Goal: Transaction & Acquisition: Book appointment/travel/reservation

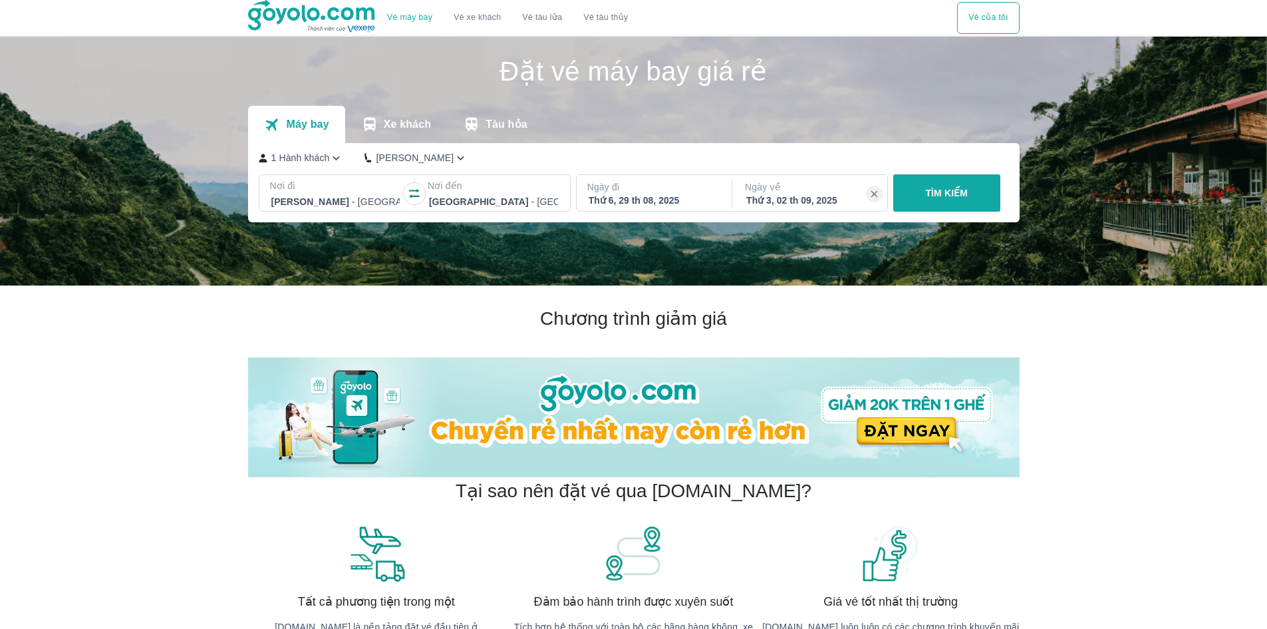
click at [651, 194] on p "Ngày đi" at bounding box center [653, 186] width 132 height 13
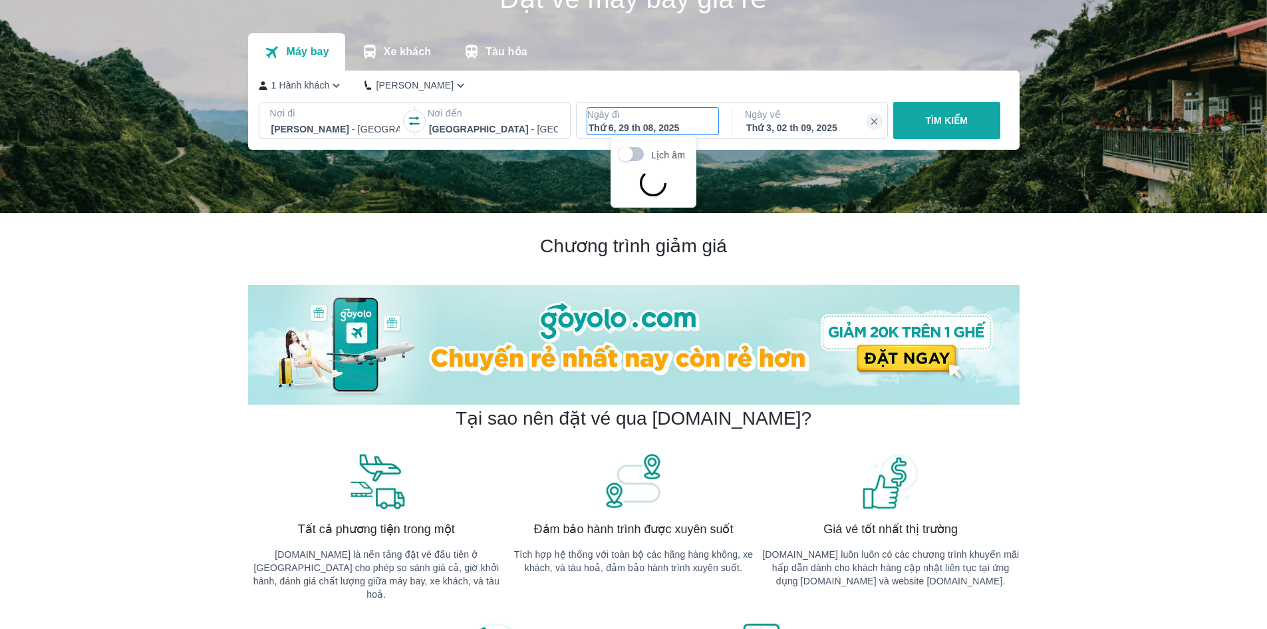
scroll to position [77, 0]
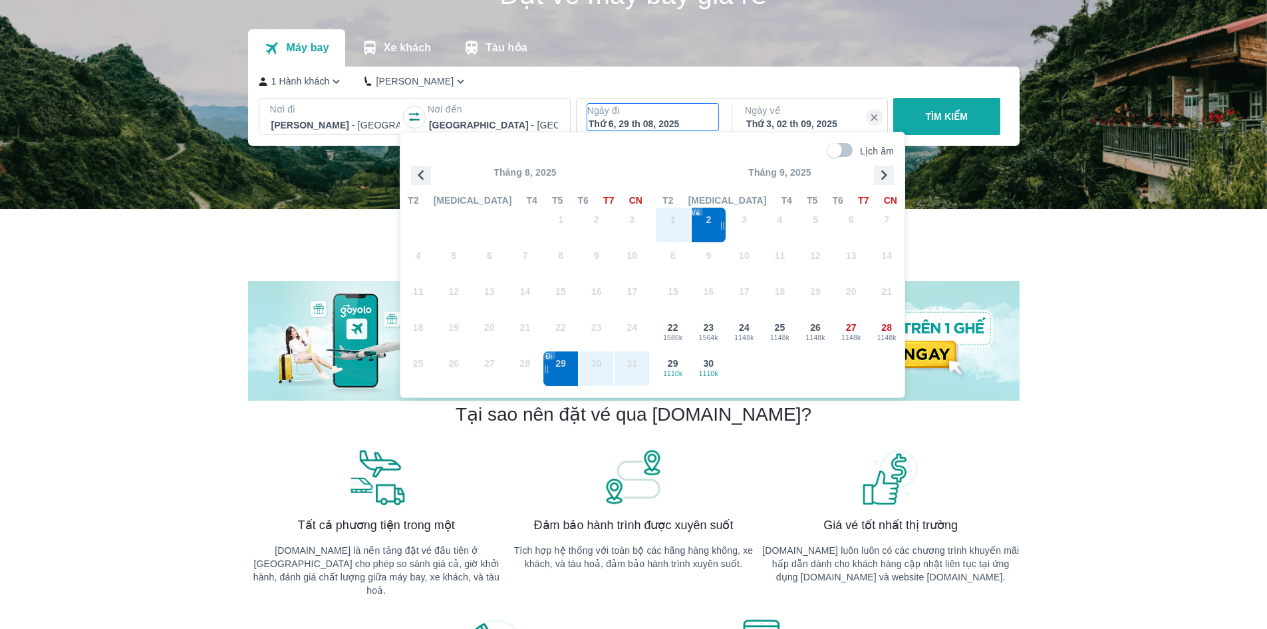
click at [881, 172] on icon "button" at bounding box center [884, 175] width 20 height 20
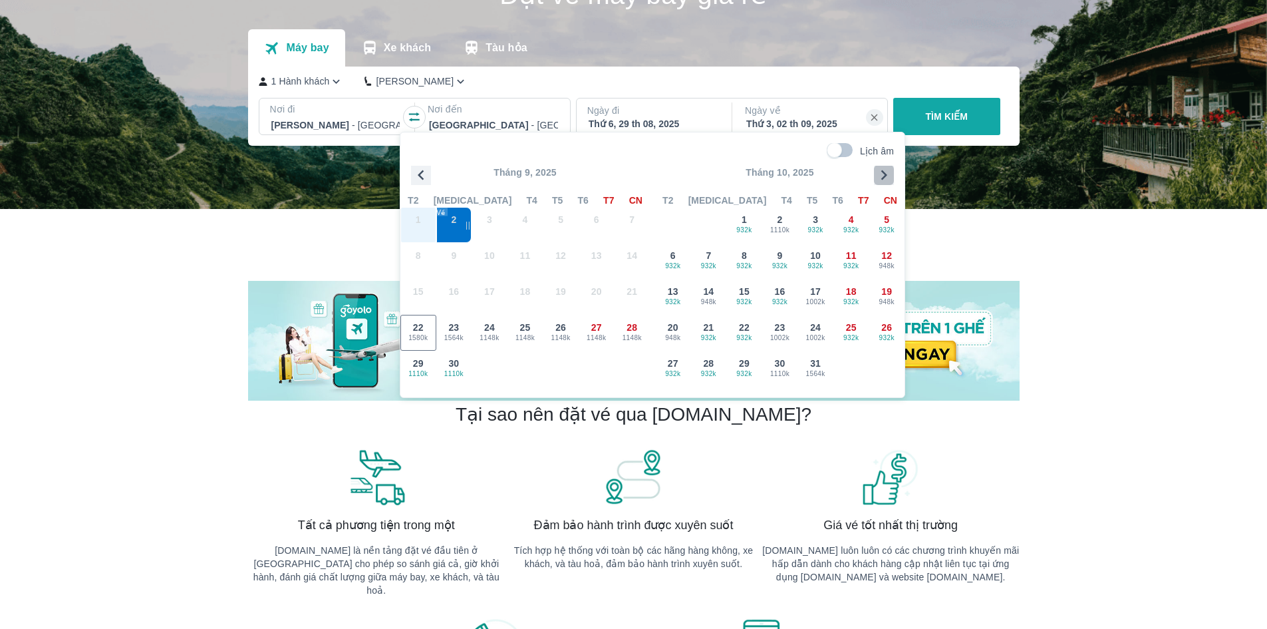
click at [881, 172] on icon "button" at bounding box center [884, 175] width 20 height 20
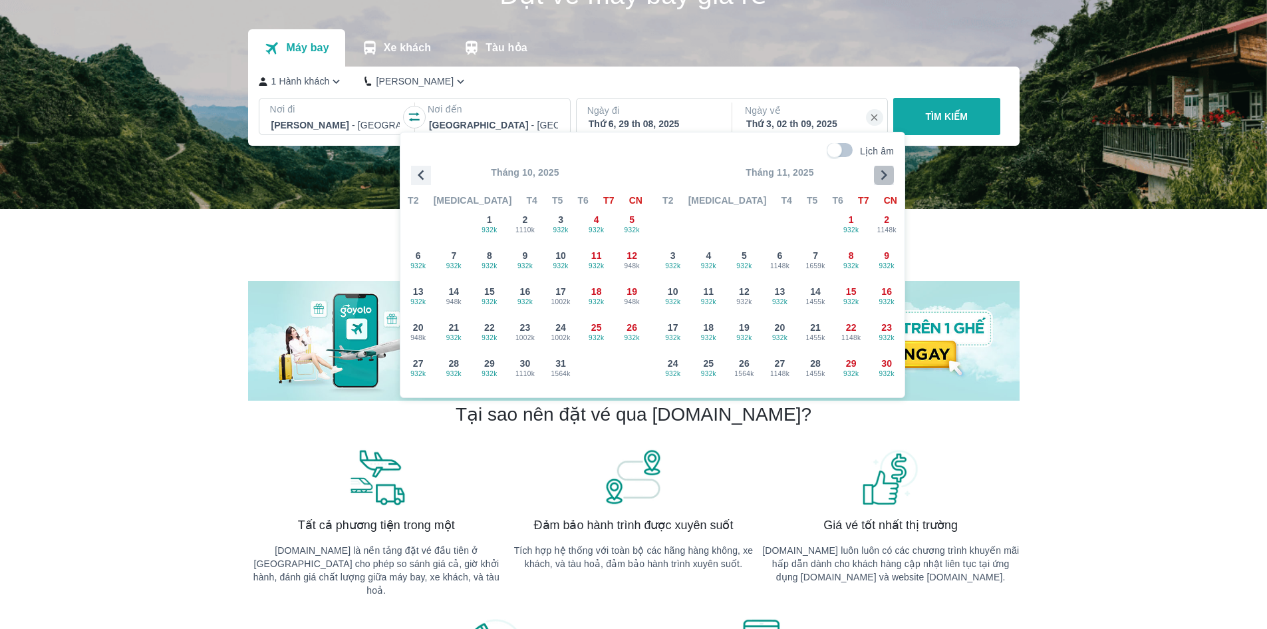
click at [881, 172] on icon "button" at bounding box center [884, 175] width 20 height 20
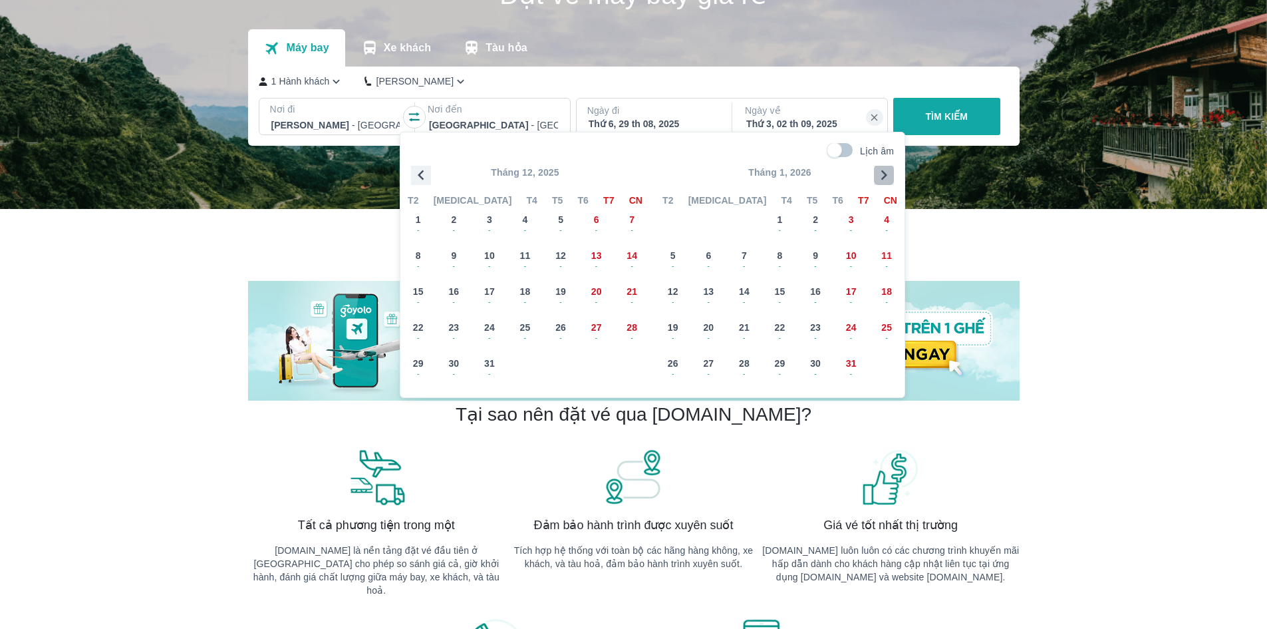
click at [881, 172] on icon "button" at bounding box center [884, 175] width 20 height 20
click at [814, 291] on span "13" at bounding box center [815, 291] width 11 height 13
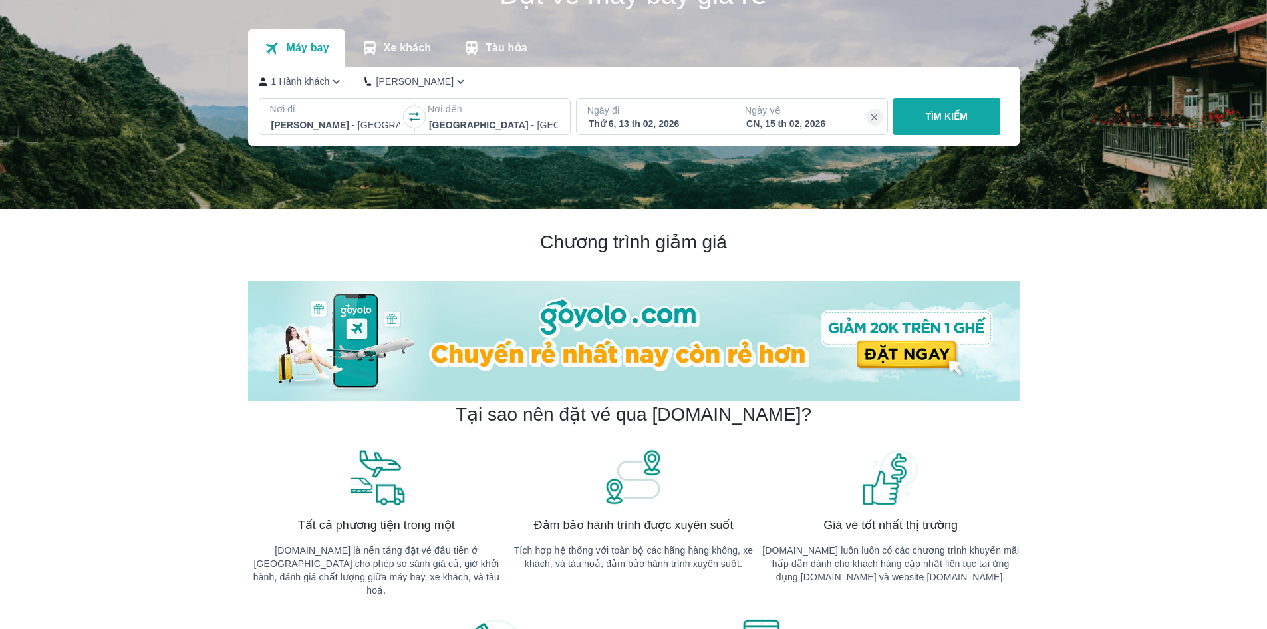
click at [816, 124] on div "CN, 15 th 02, 2026" at bounding box center [810, 123] width 129 height 13
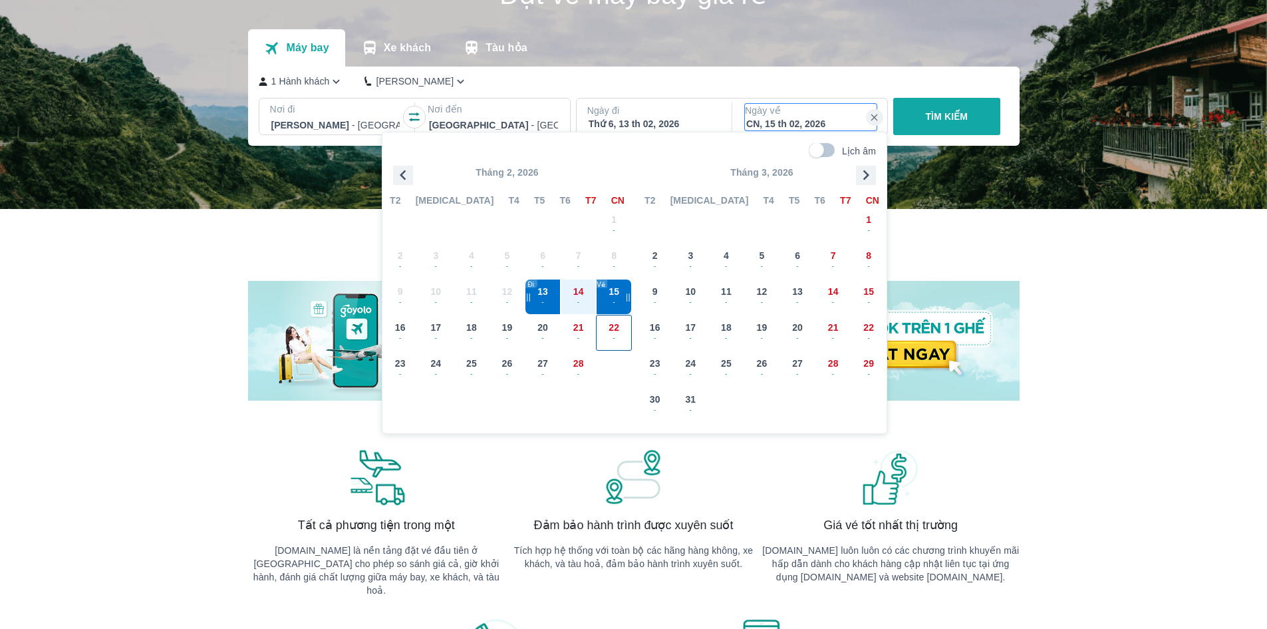
click at [611, 336] on span "-" at bounding box center [614, 338] width 35 height 11
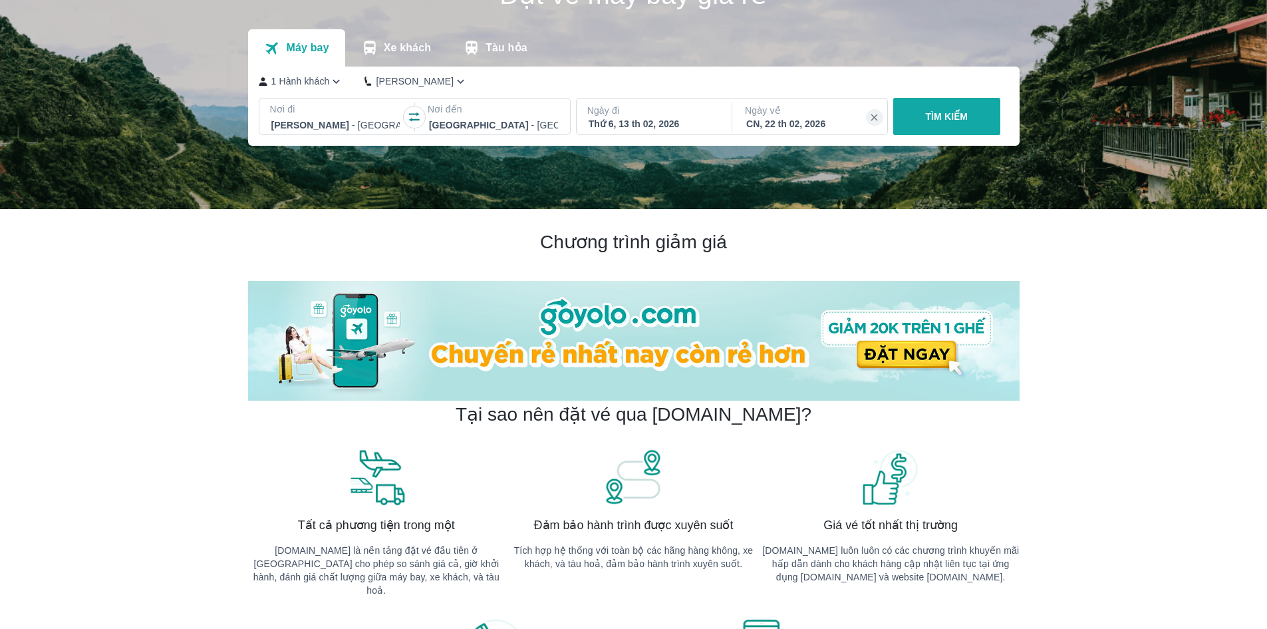
click at [506, 117] on div "[GEOGRAPHIC_DATA] - [GEOGRAPHIC_DATA]" at bounding box center [494, 125] width 132 height 19
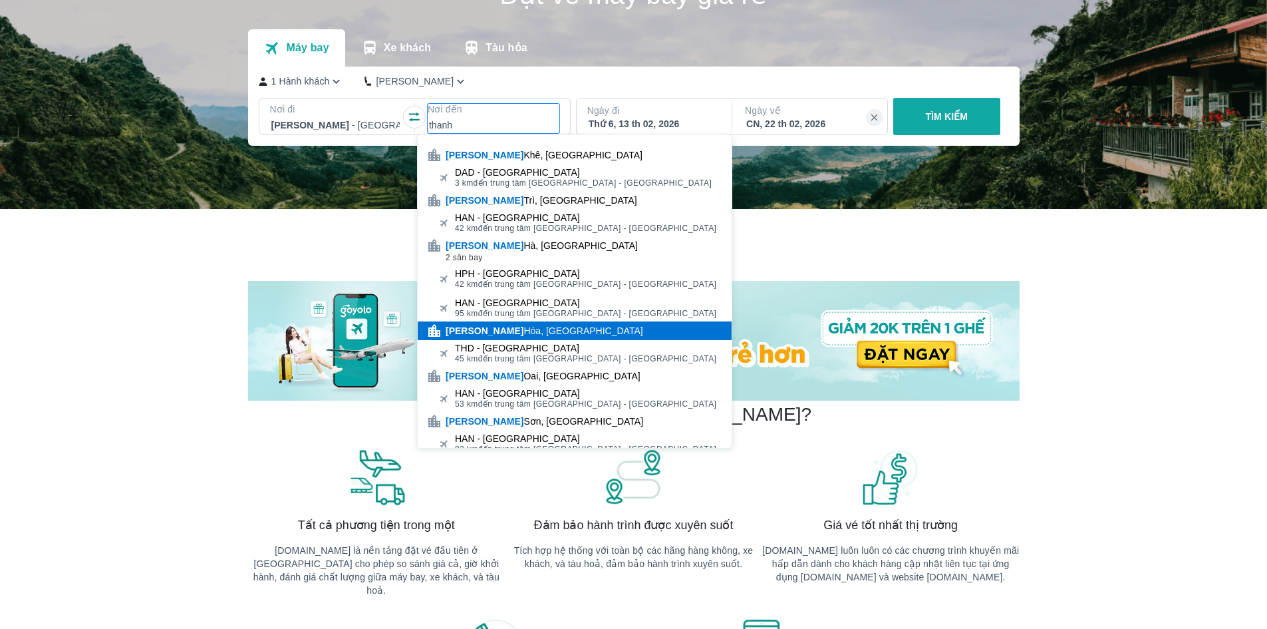
type input "thanh"
click at [508, 333] on div "[GEOGRAPHIC_DATA], [GEOGRAPHIC_DATA]" at bounding box center [545, 330] width 198 height 13
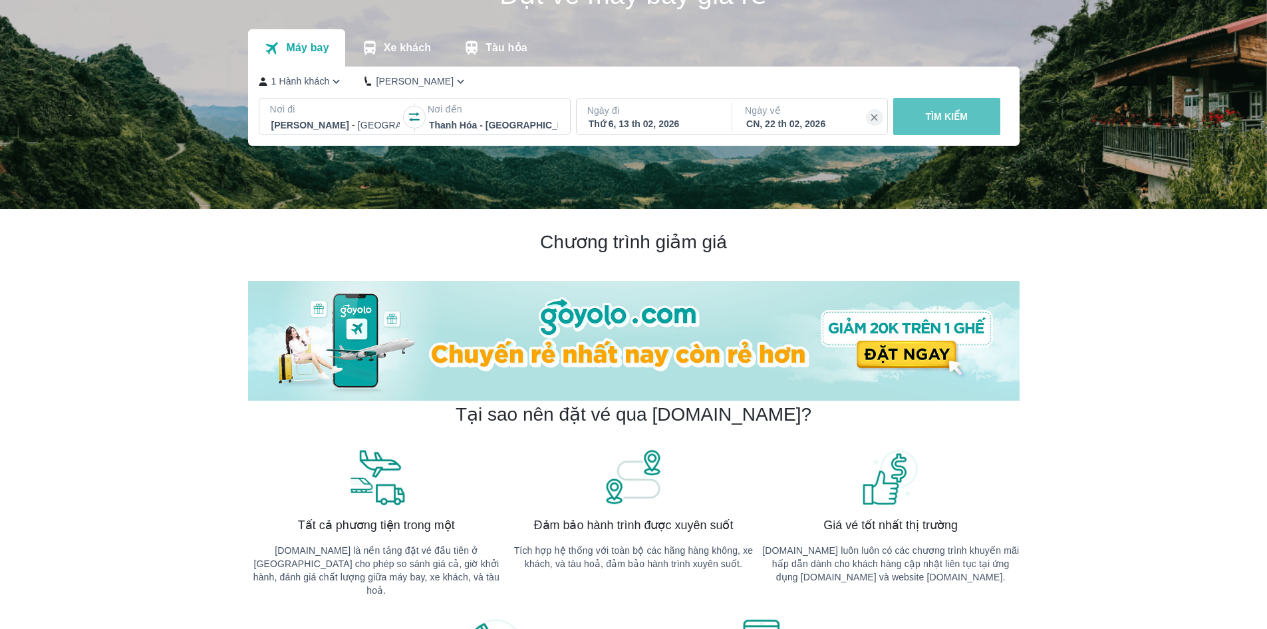
click at [947, 118] on p "TÌM KIẾM" at bounding box center [946, 116] width 43 height 13
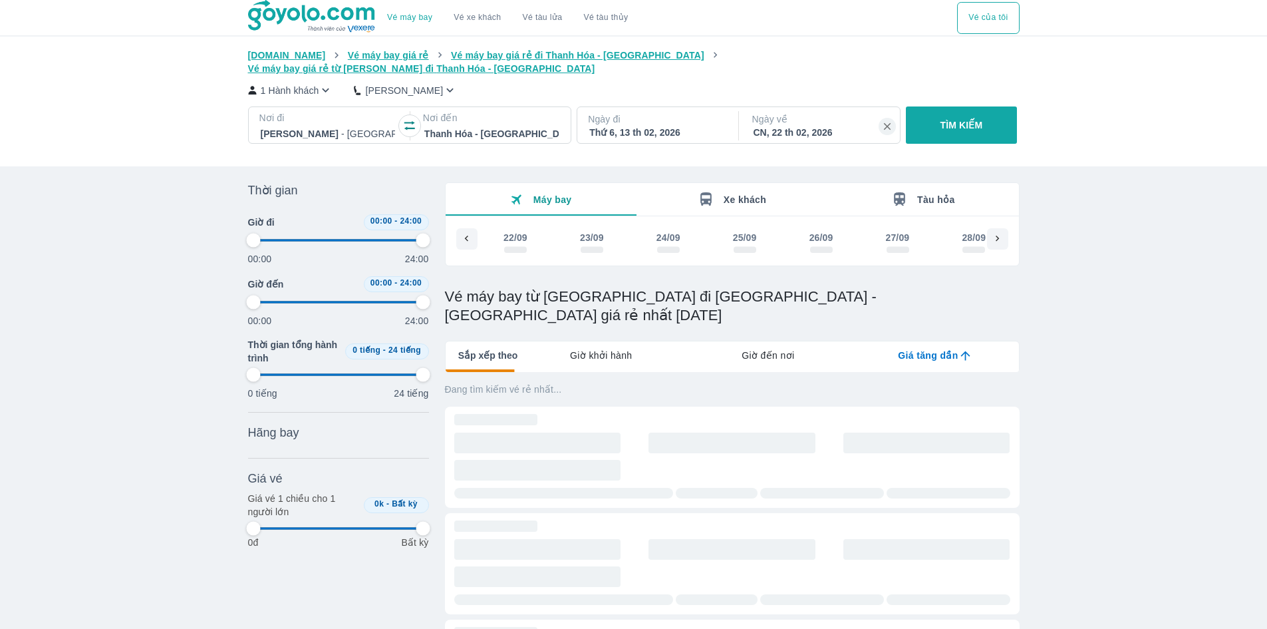
scroll to position [0, 11006]
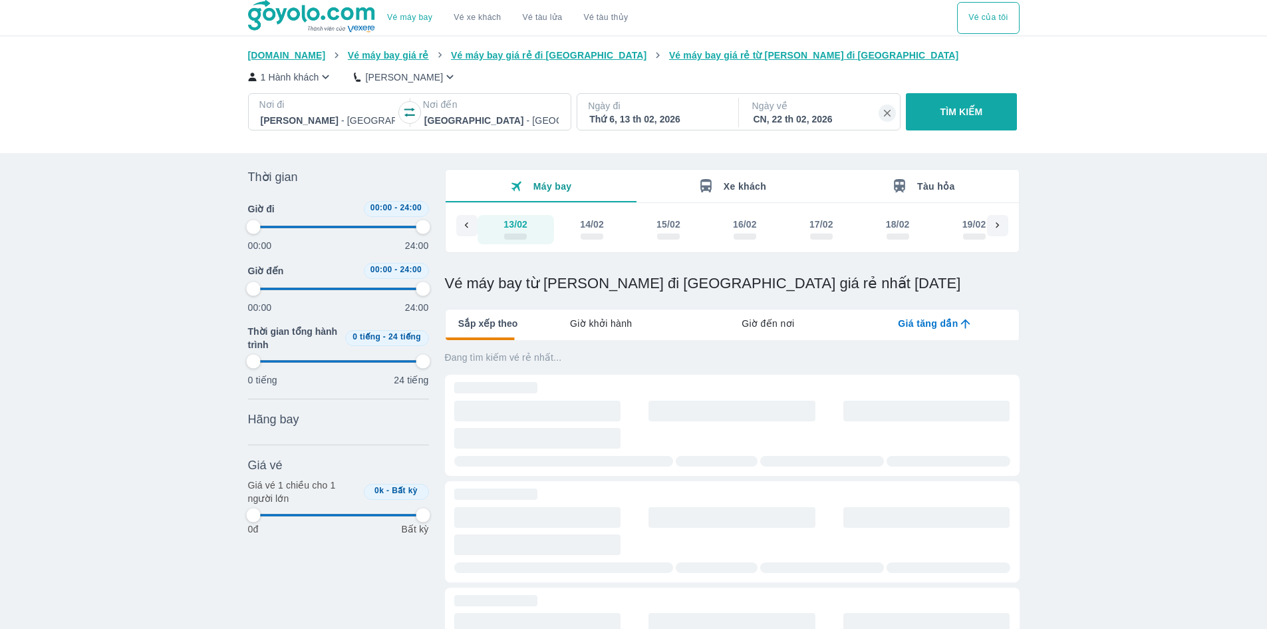
type input "97.9166666666667"
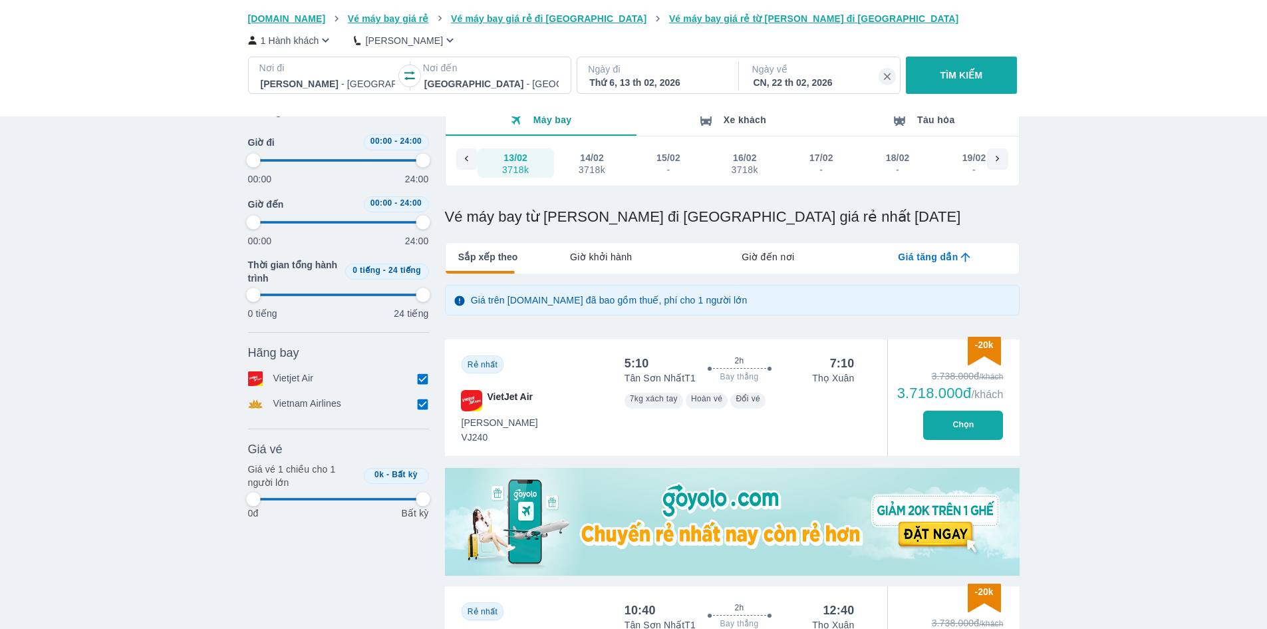
type input "97.9166666666667"
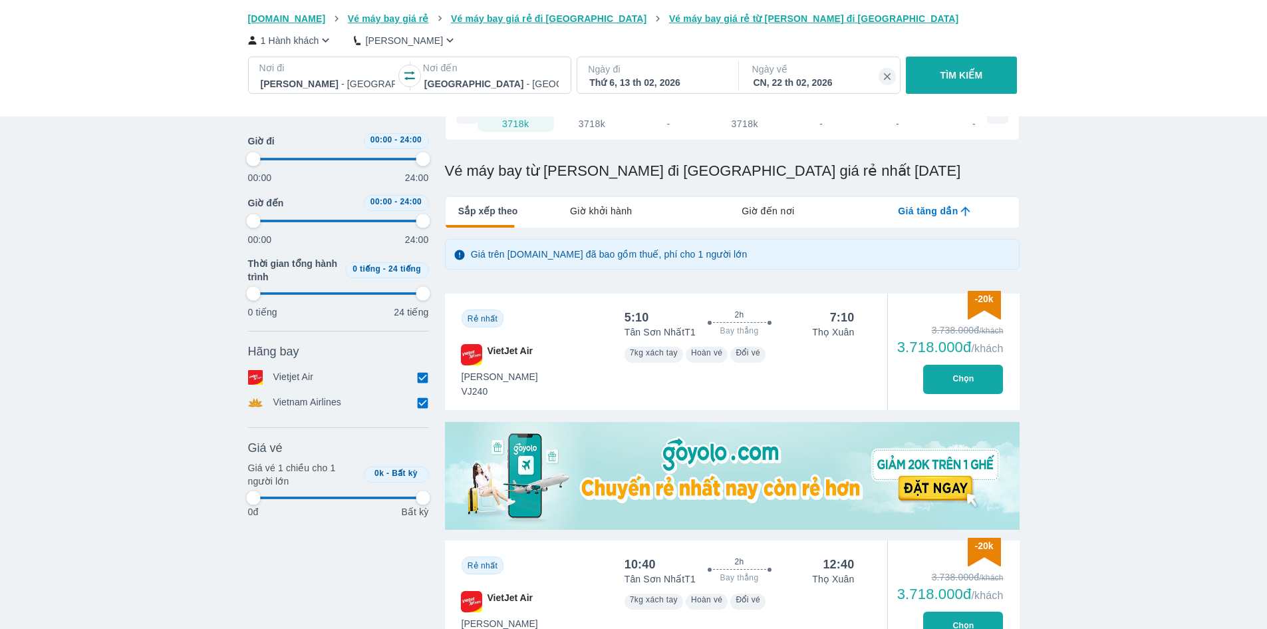
scroll to position [133, 0]
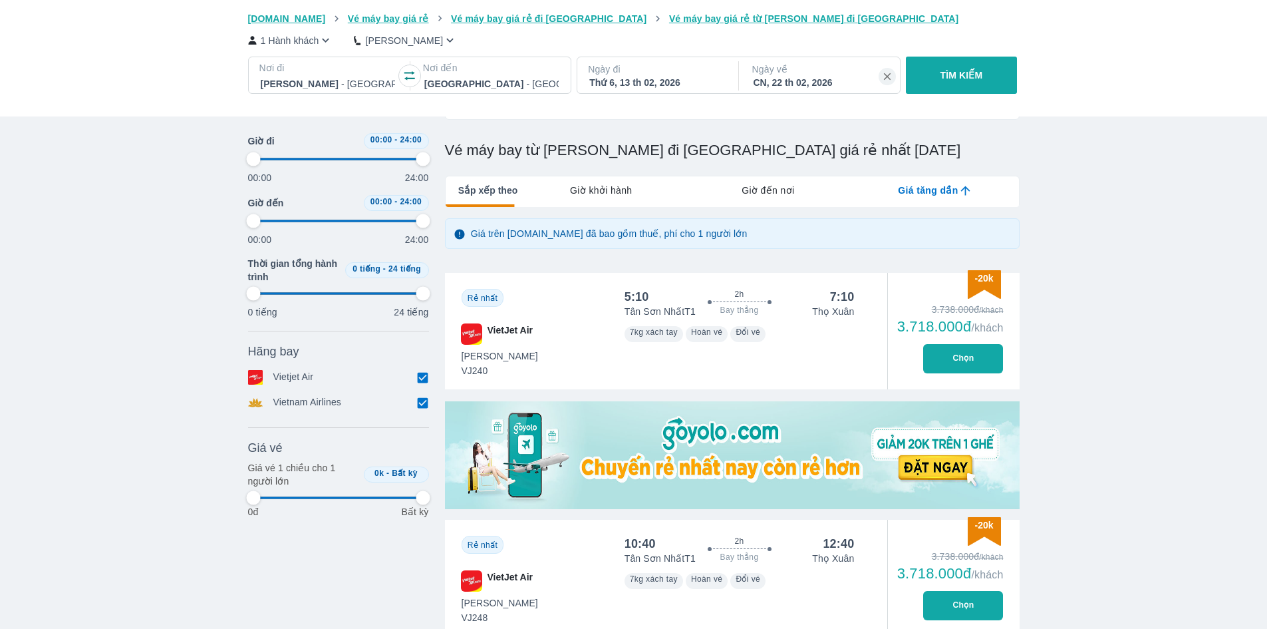
type input "97.9166666666667"
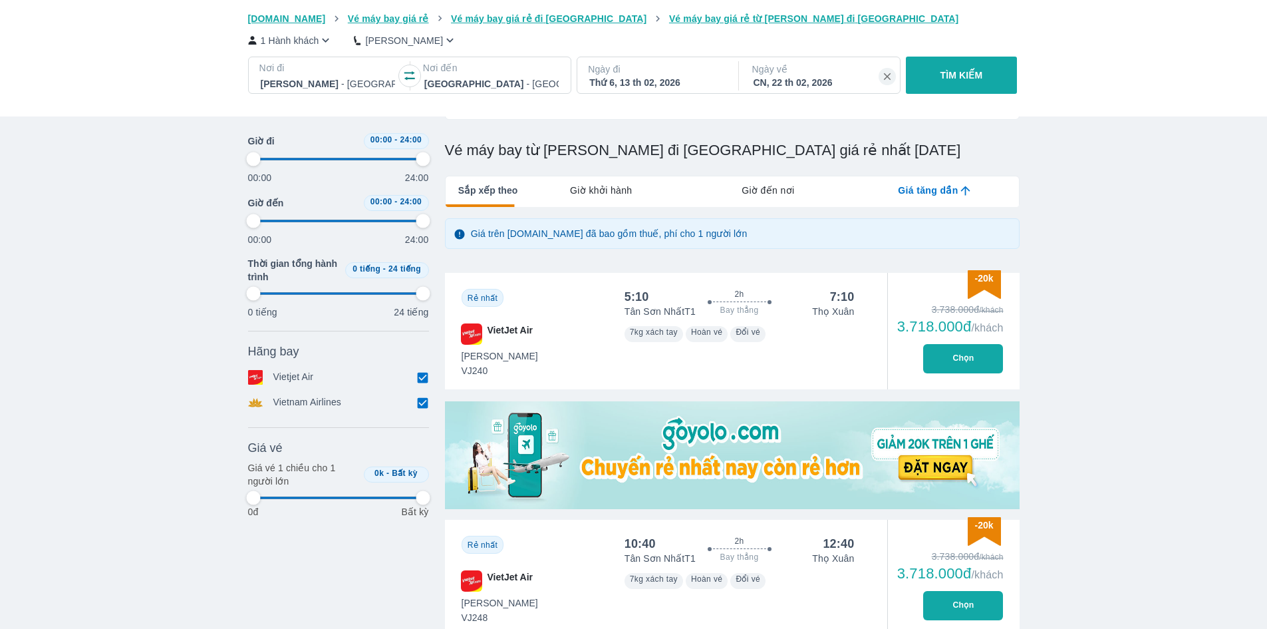
type input "97.9166666666667"
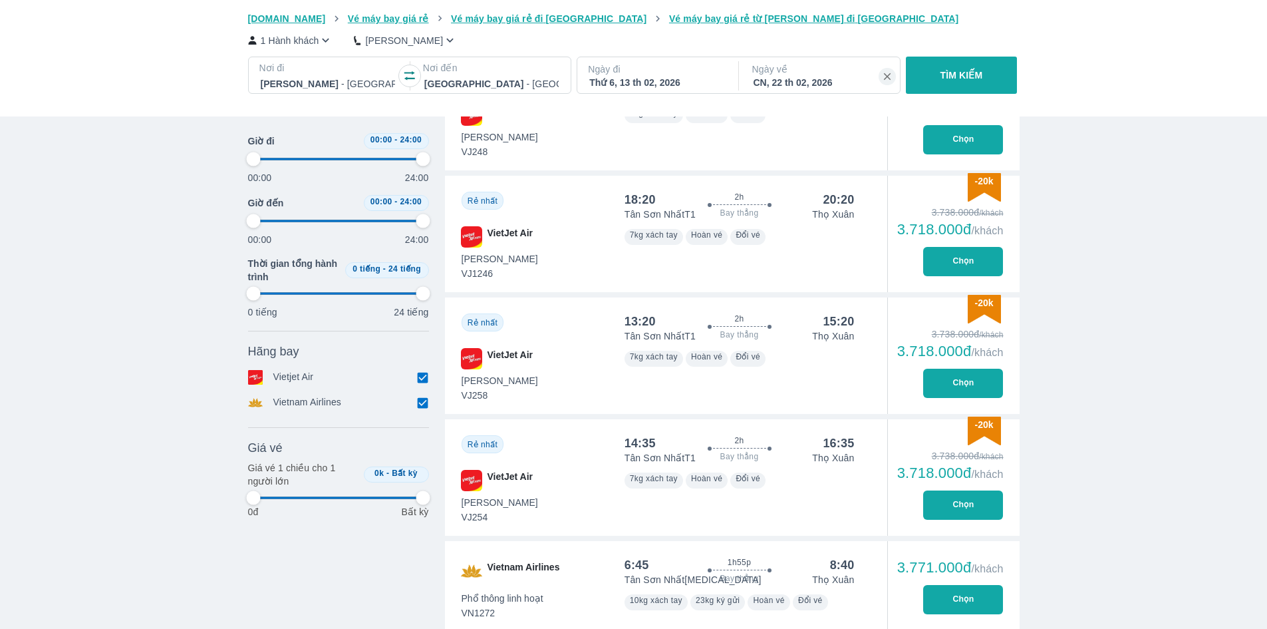
type input "97.9166666666667"
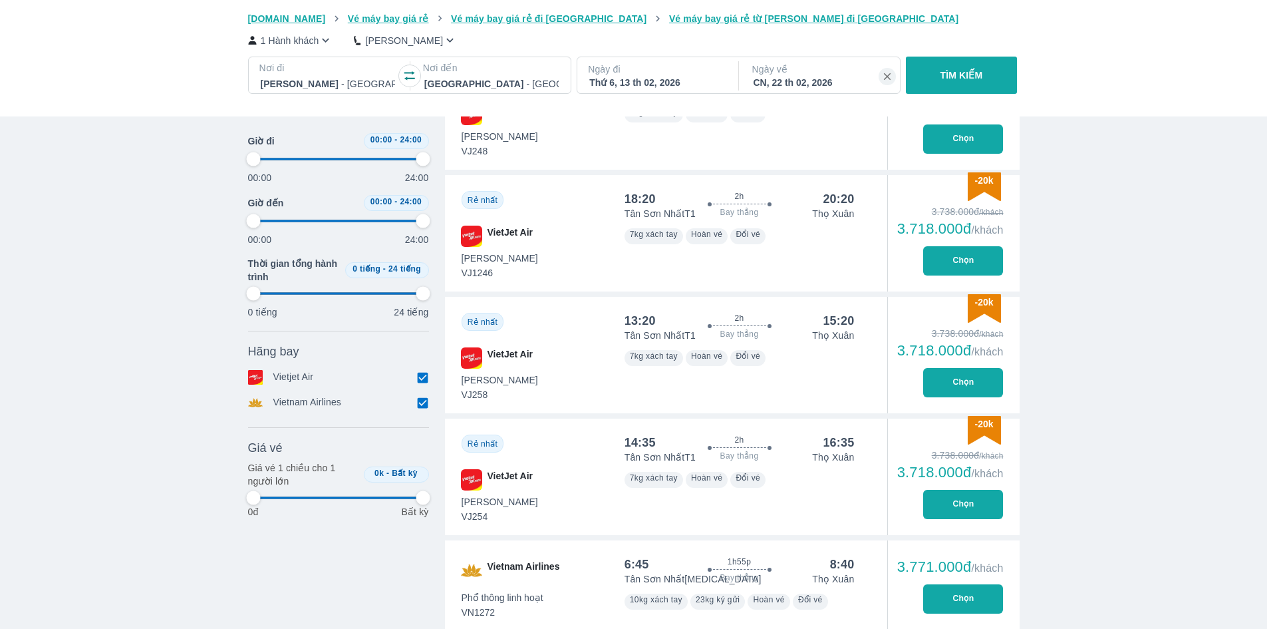
type input "97.9166666666667"
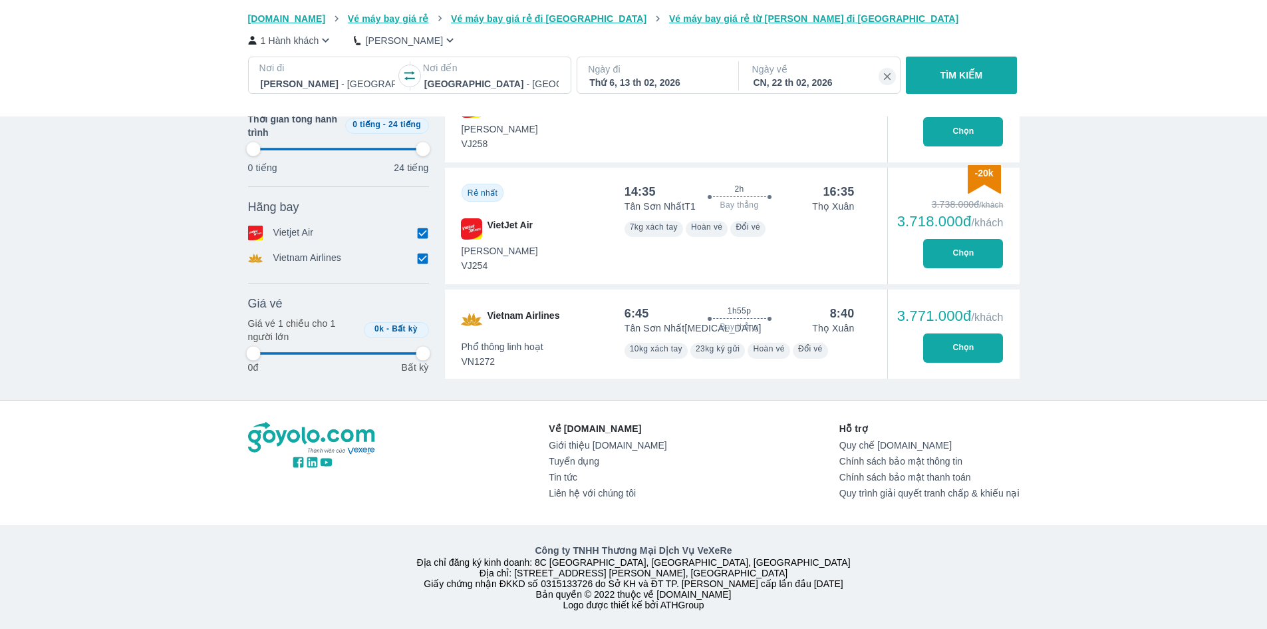
type input "97.9166666666667"
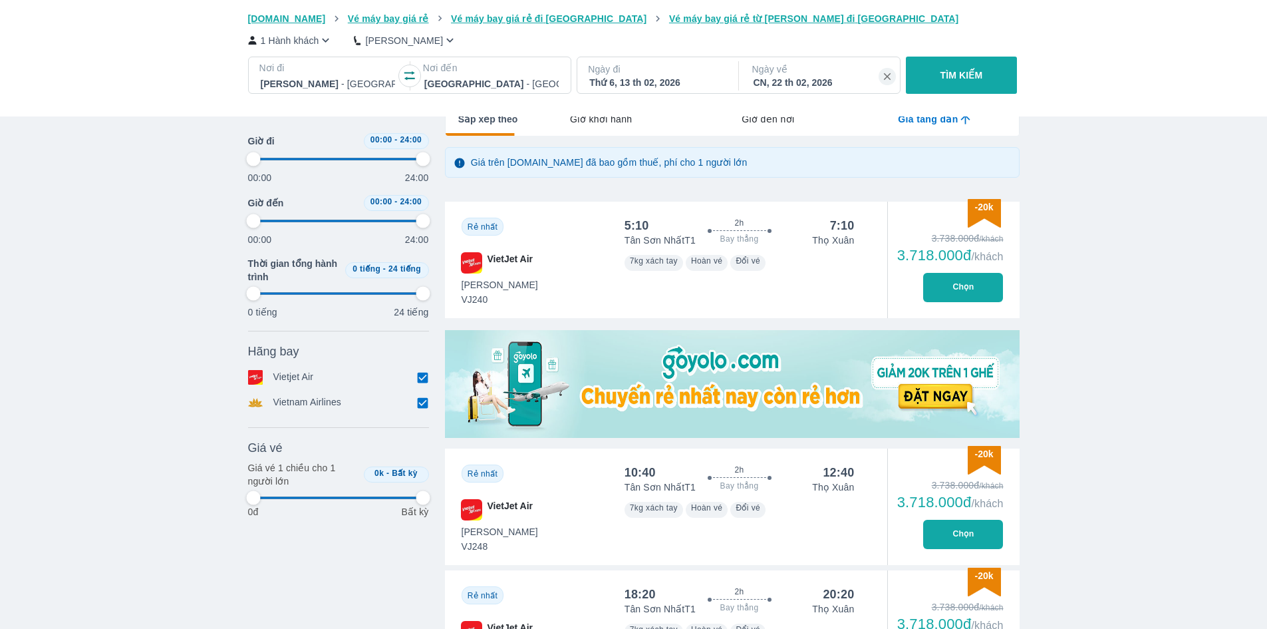
scroll to position [0, 0]
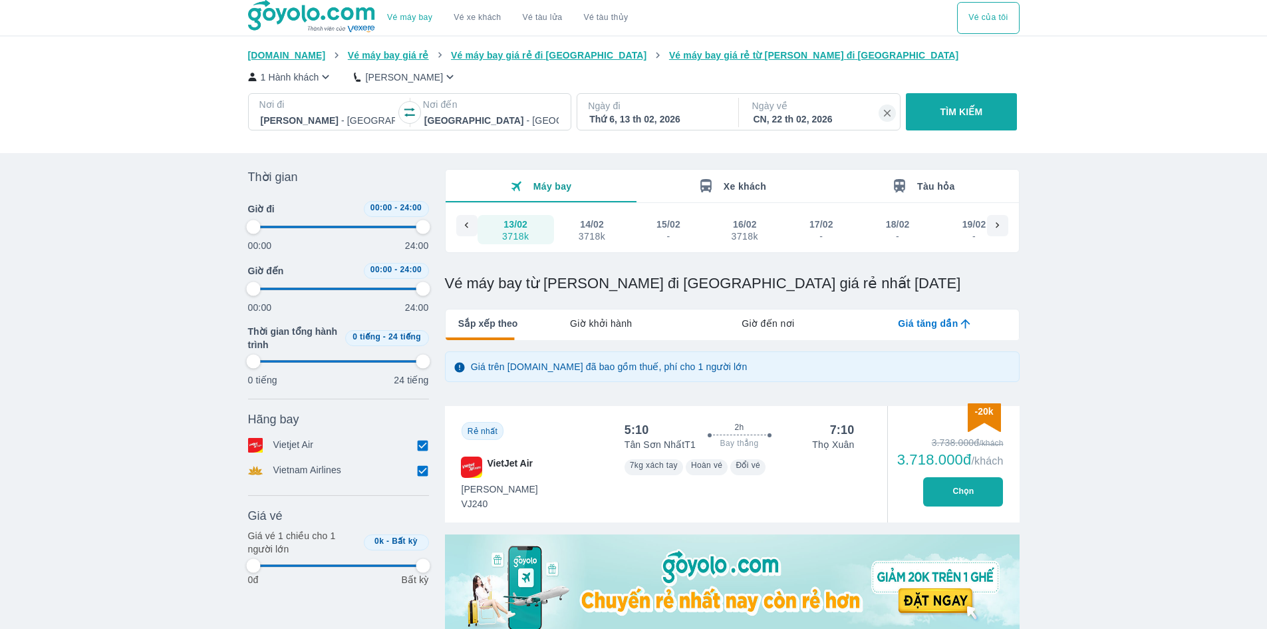
click at [659, 125] on div "Thứ 6, 13 th 02, 2026" at bounding box center [656, 118] width 134 height 13
type input "97.9166666666667"
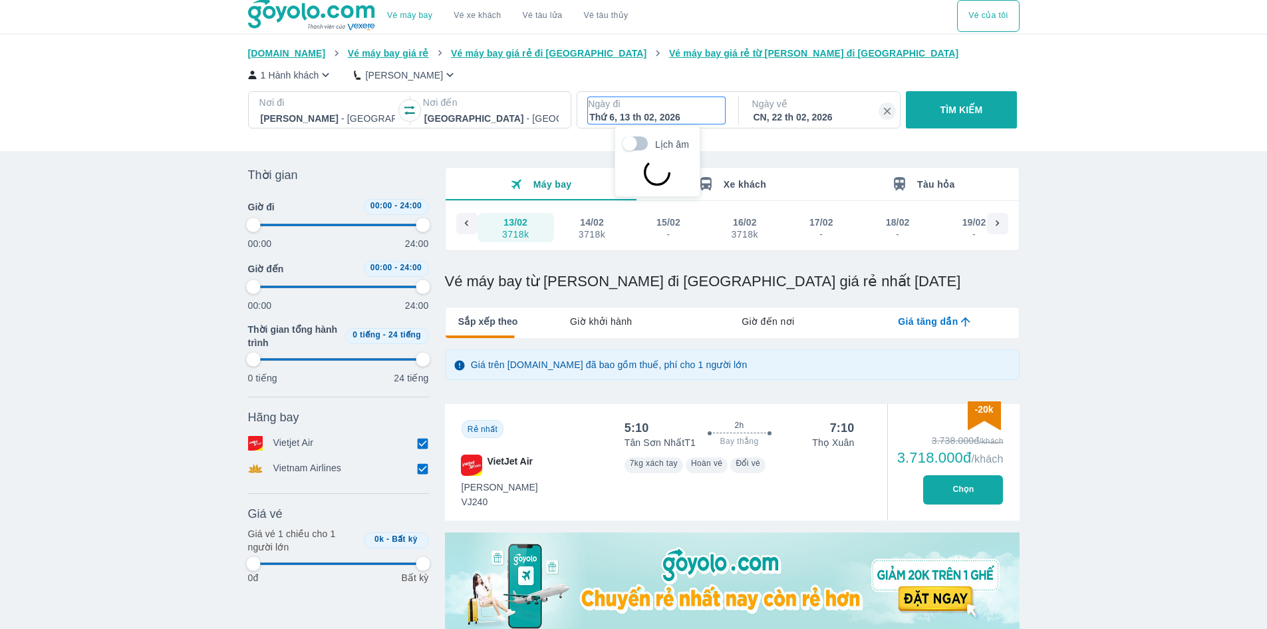
type input "97.9166666666667"
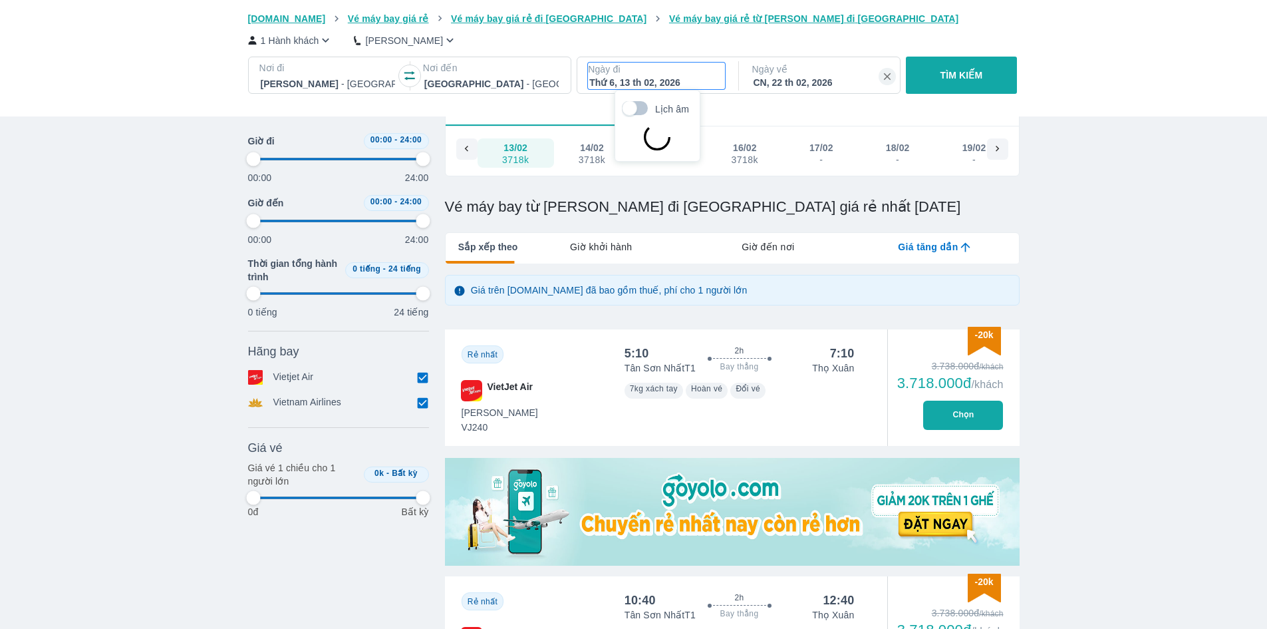
type input "97.9166666666667"
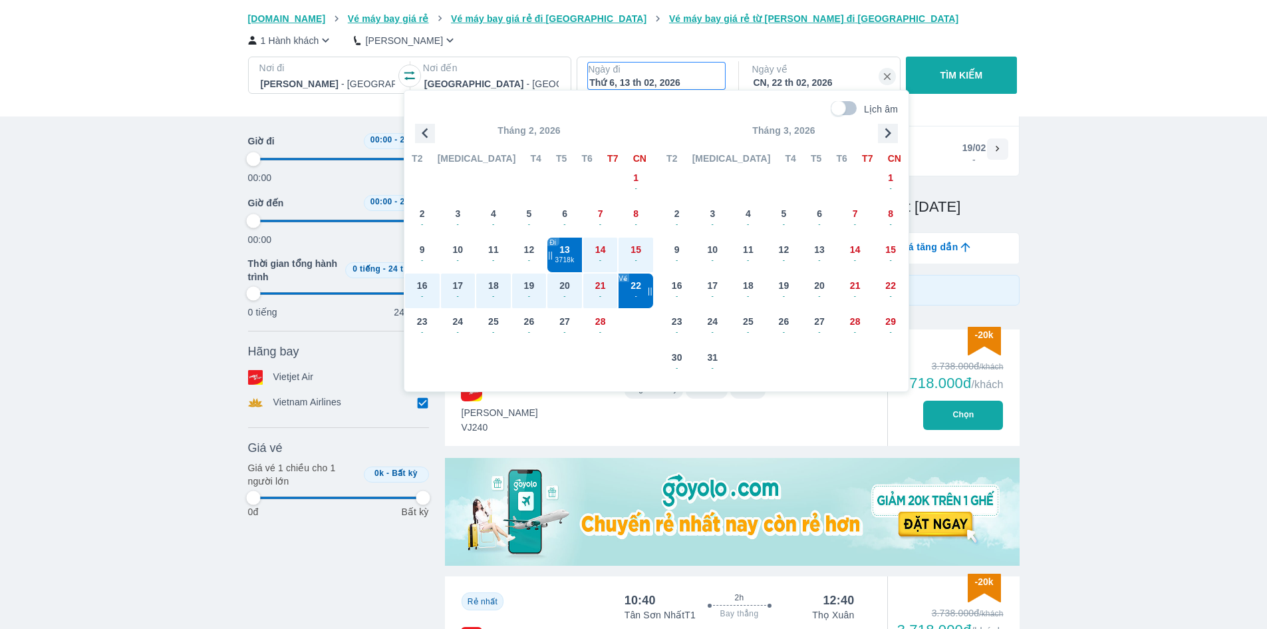
type input "97.9166666666667"
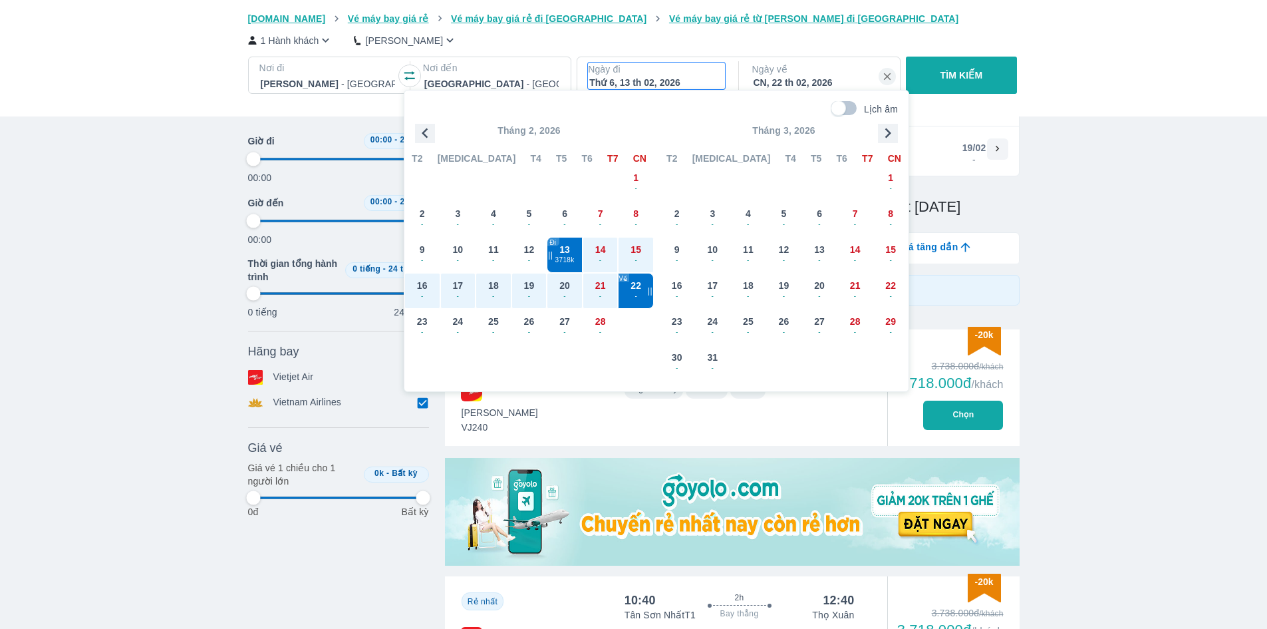
type input "97.9166666666667"
click at [604, 255] on span "-" at bounding box center [600, 260] width 35 height 11
type input "97.9166666666667"
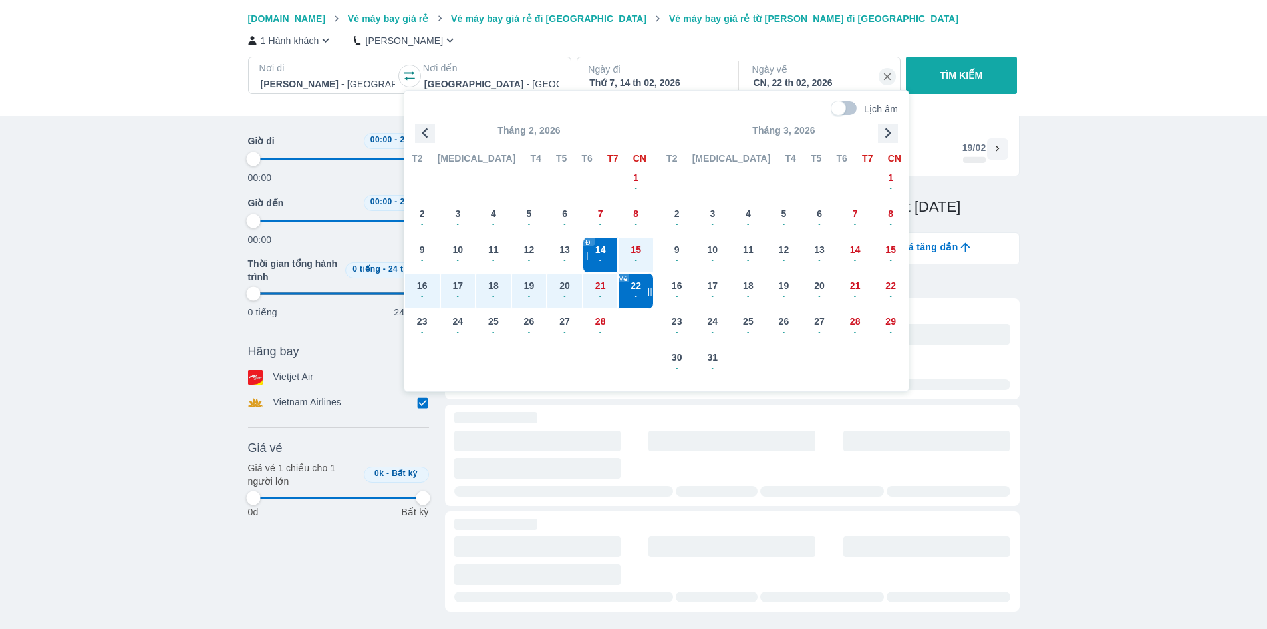
type input "97.9166666666667"
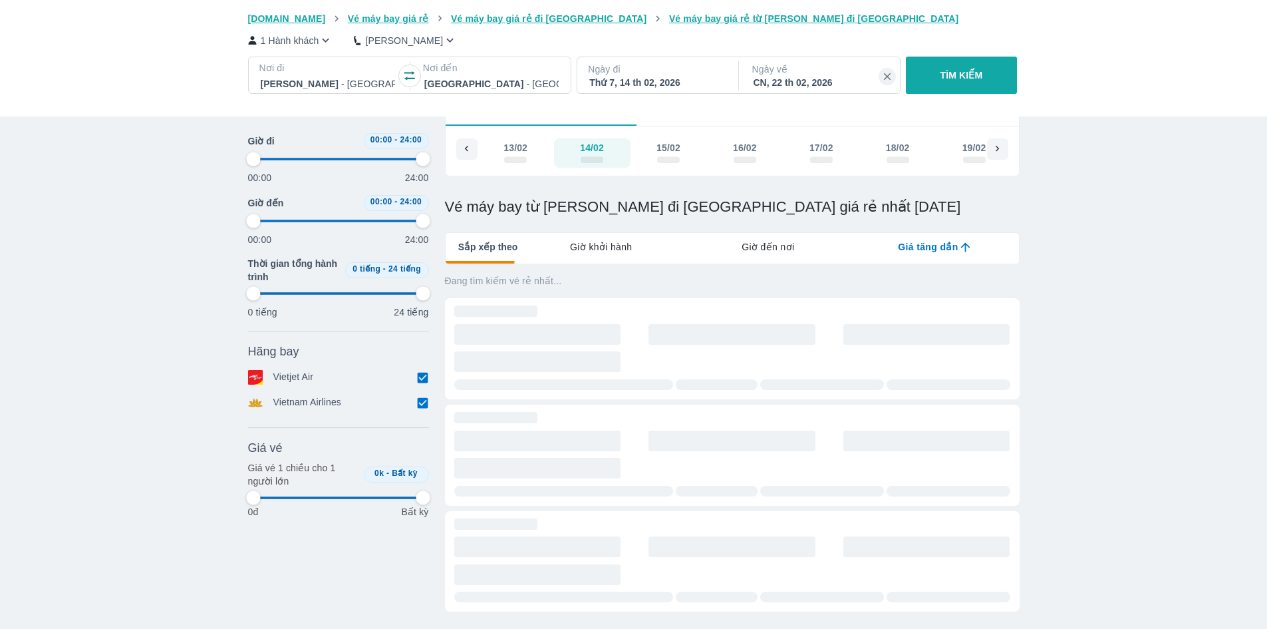
type input "97.9166666666667"
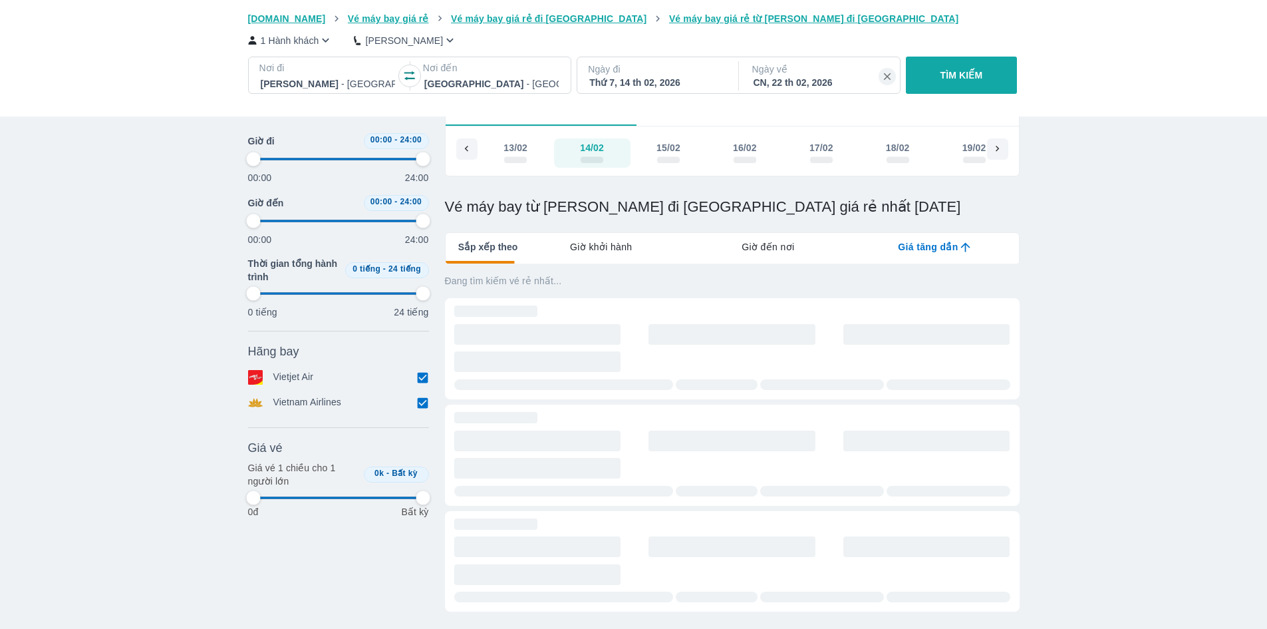
type input "97.9166666666667"
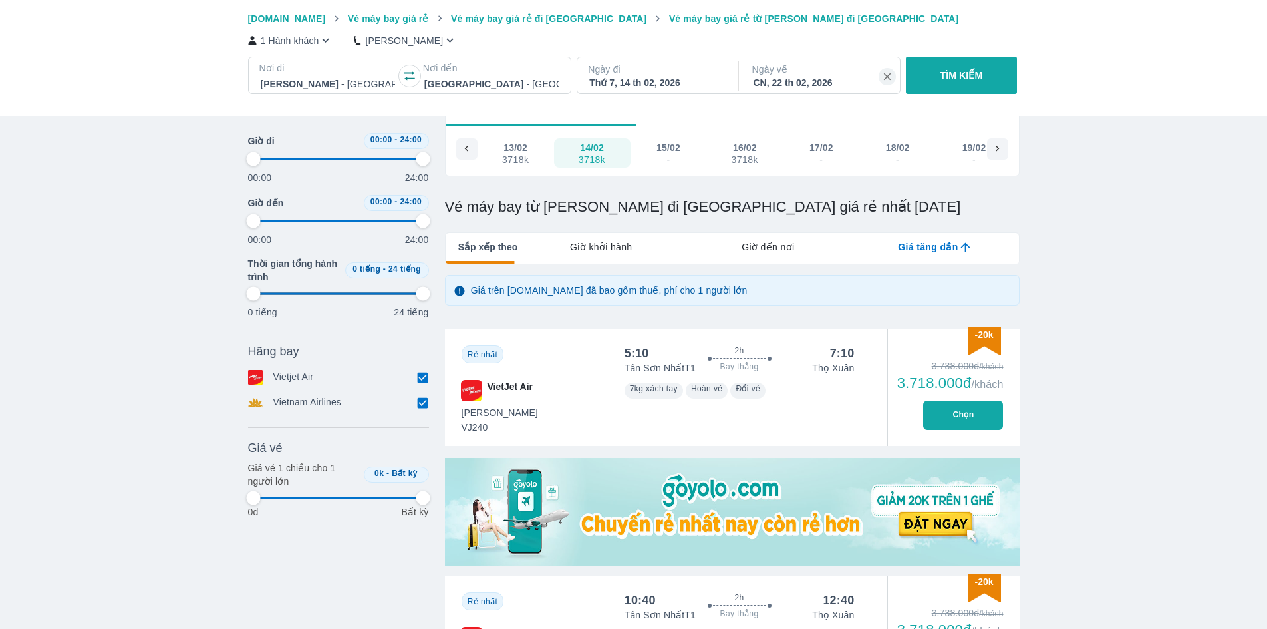
click at [661, 82] on div "Thứ 7, 14 th 02, 2026" at bounding box center [656, 82] width 134 height 13
type input "97.9166666666667"
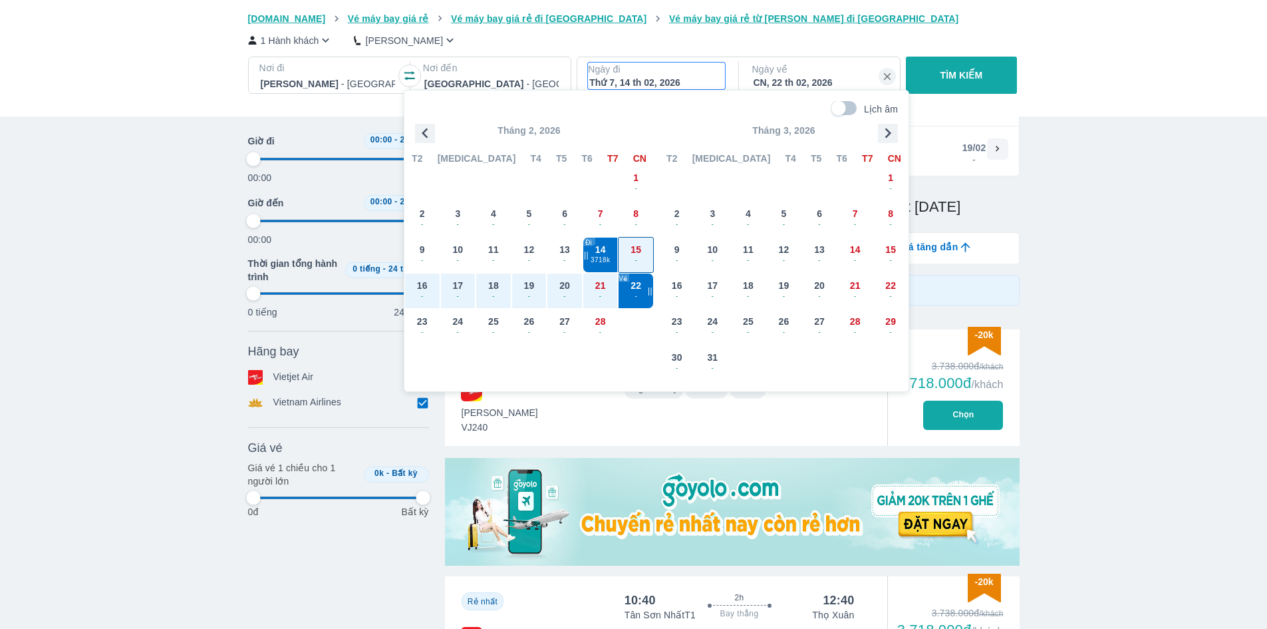
type input "97.9166666666667"
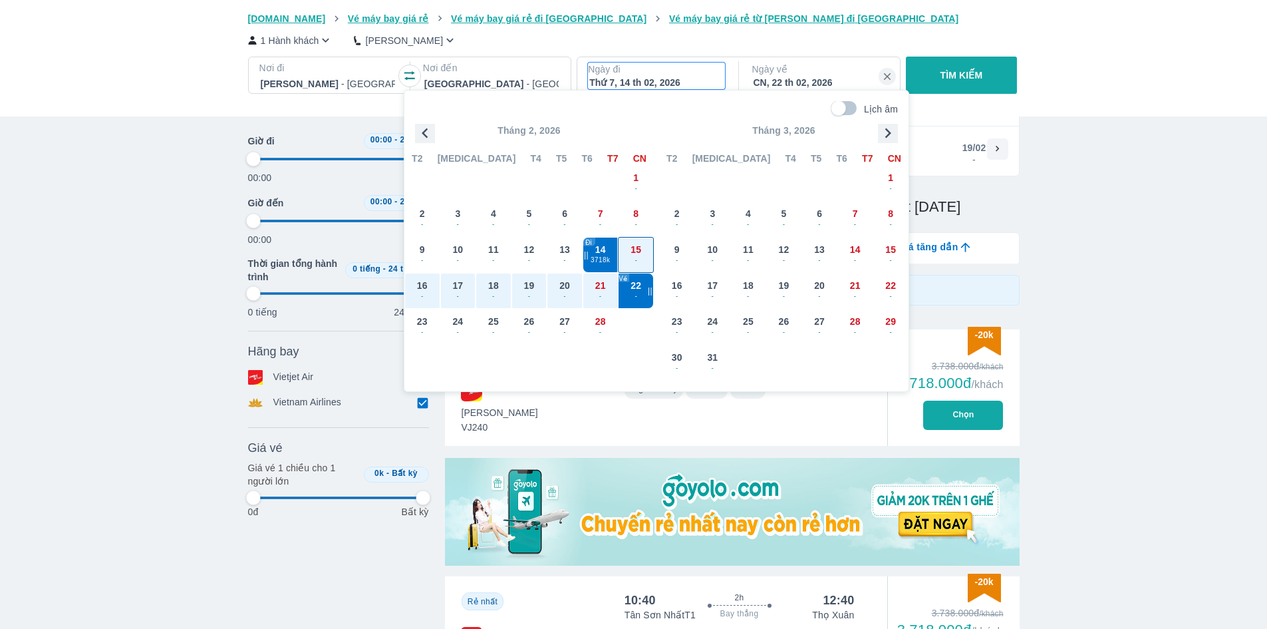
type input "97.9166666666667"
checkbox input "false"
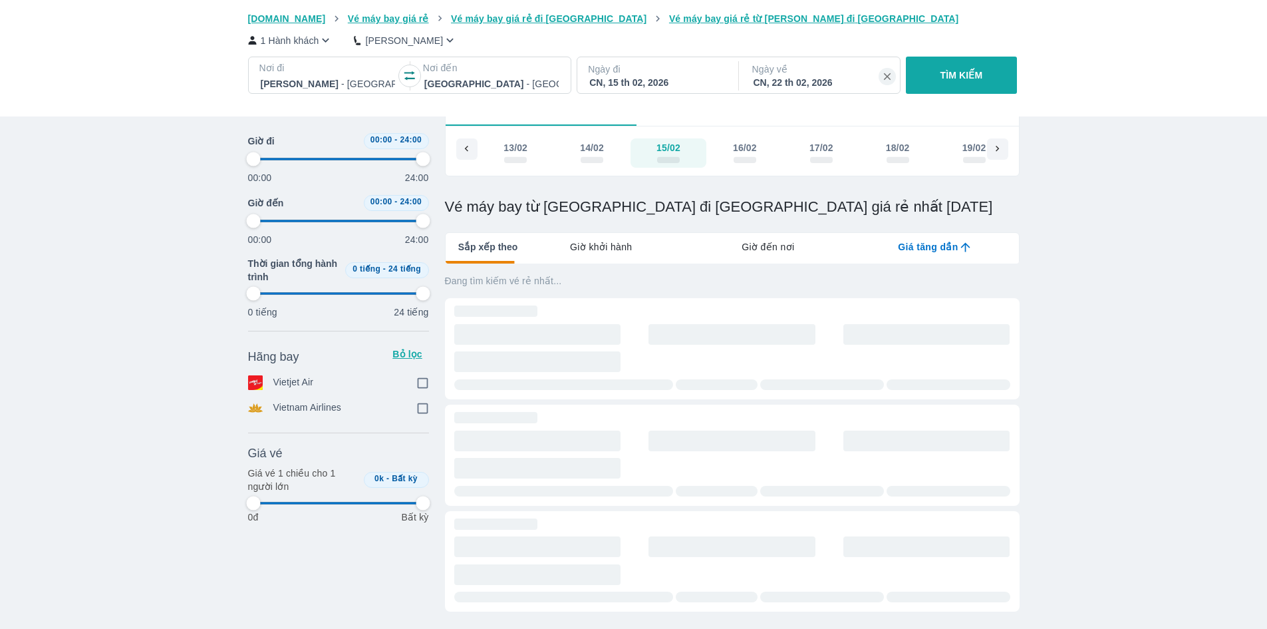
type input "97.9166666666667"
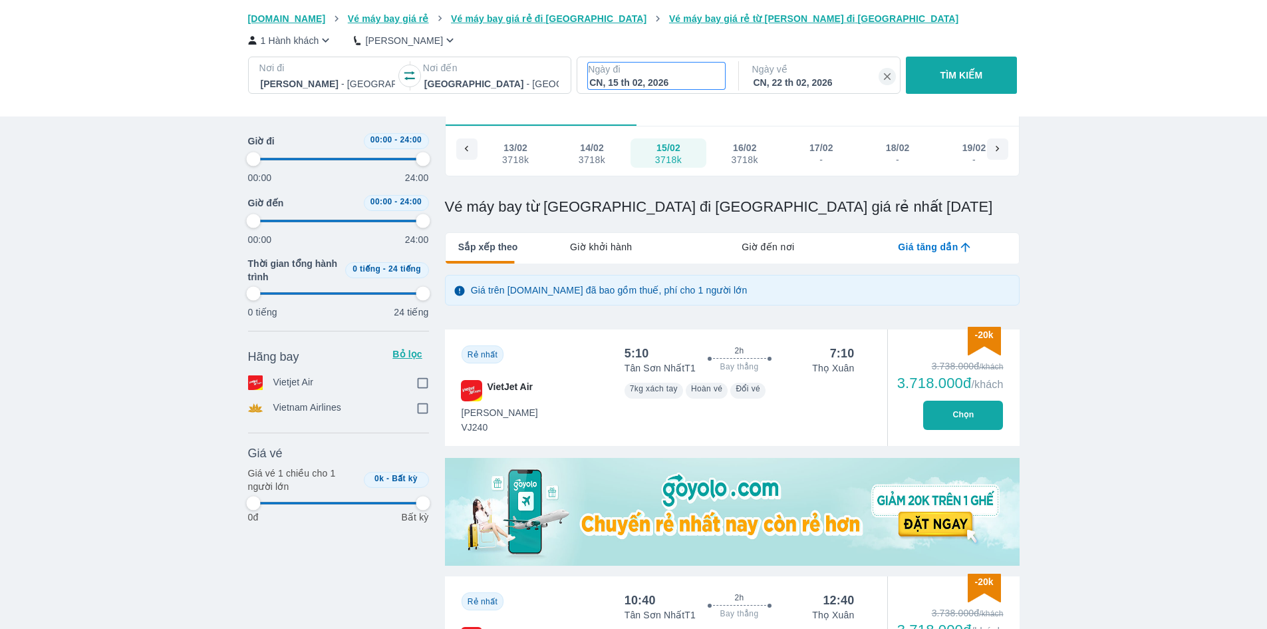
click at [663, 70] on p "Ngày đi" at bounding box center [656, 69] width 137 height 13
type input "97.9166666666667"
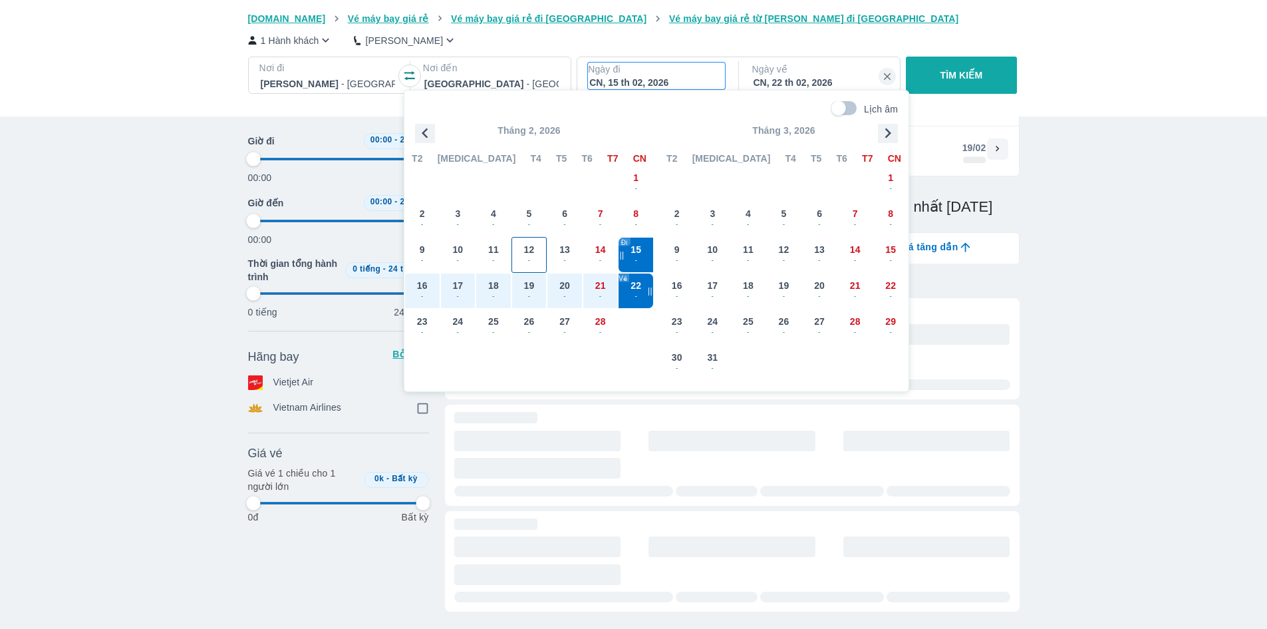
click at [524, 249] on span "12" at bounding box center [529, 249] width 11 height 13
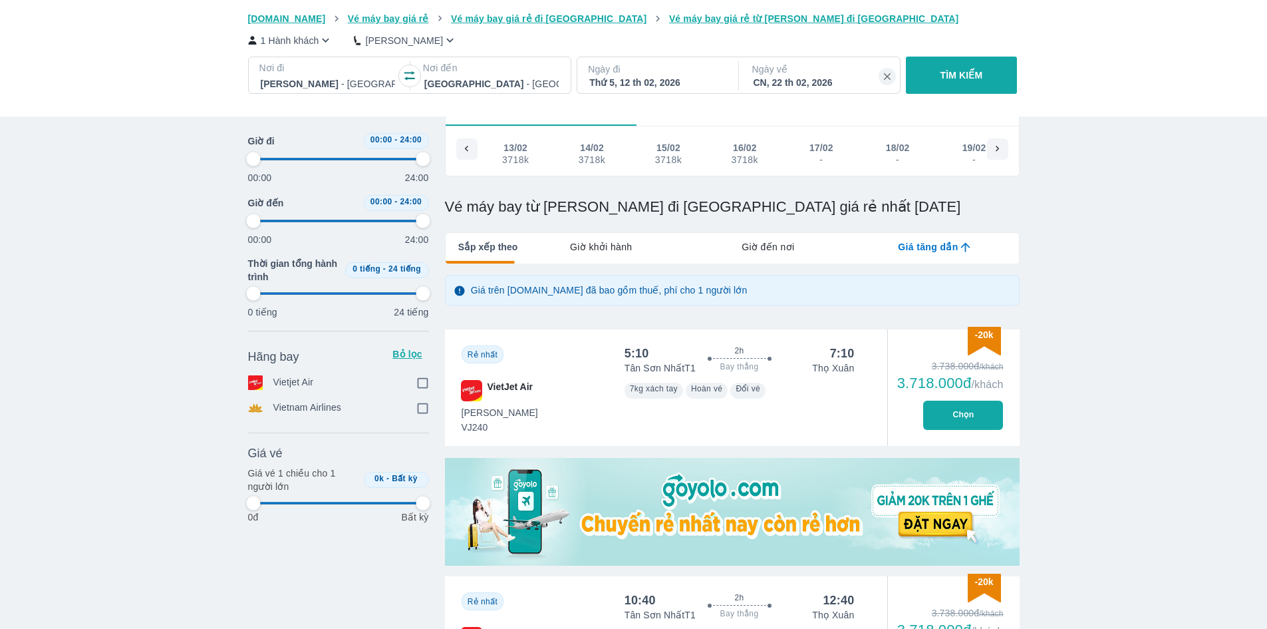
scroll to position [0, 10929]
type input "97.9166666666667"
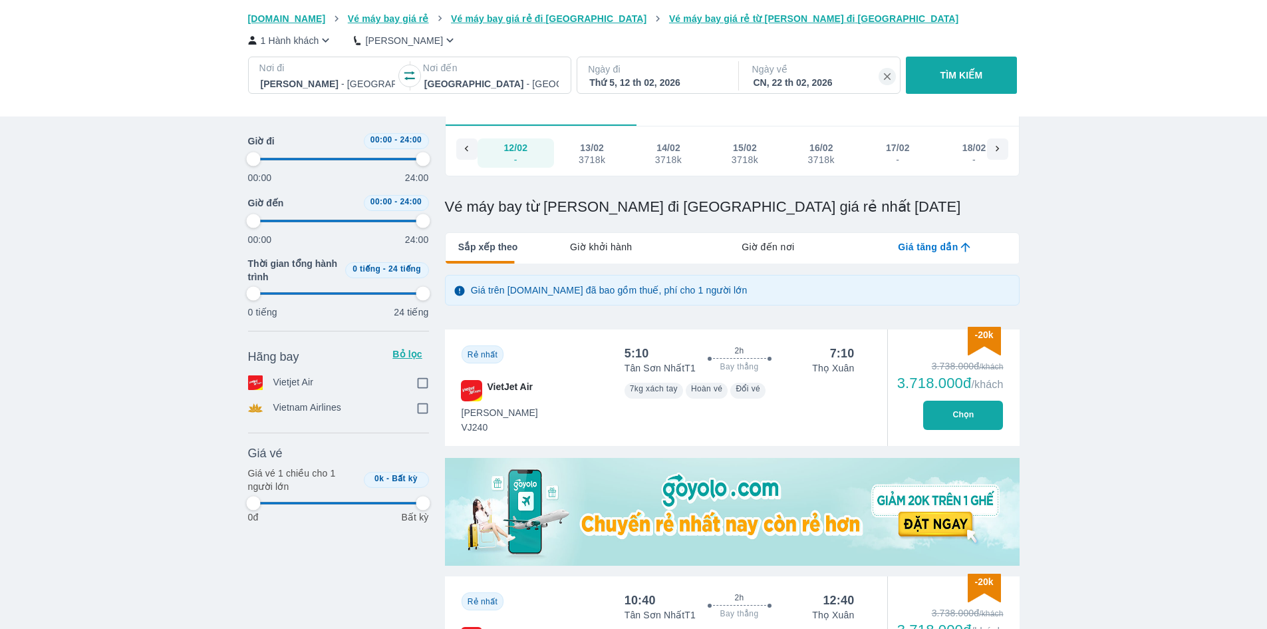
type input "97.9166666666667"
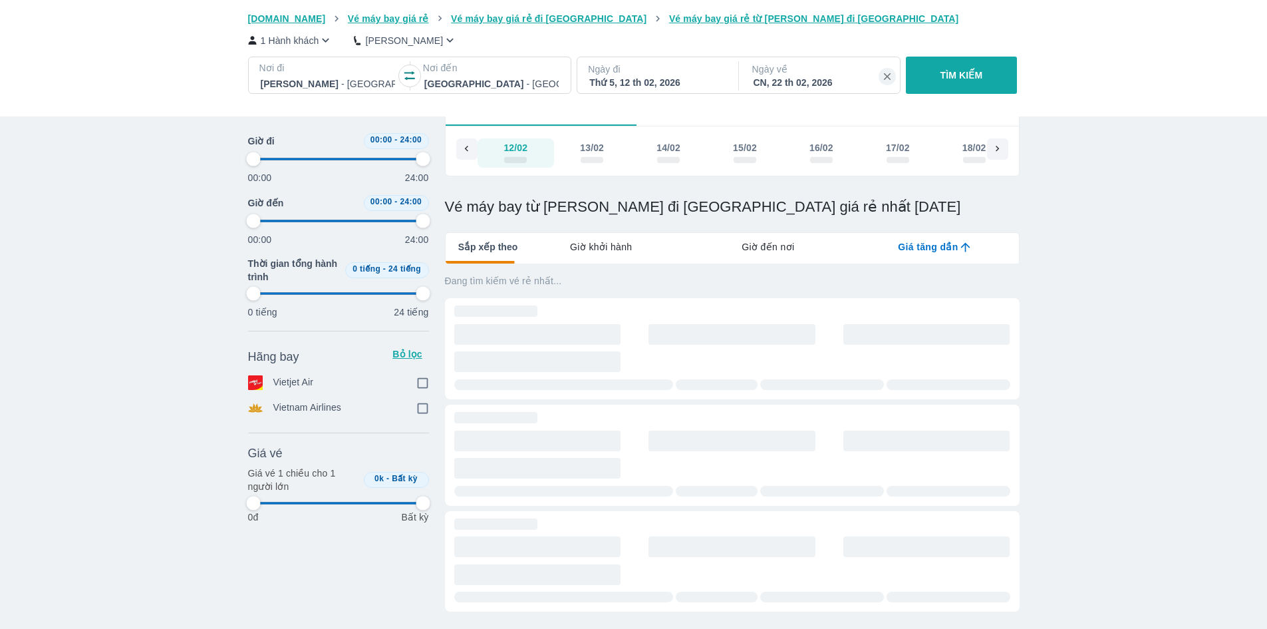
type input "97.9166666666667"
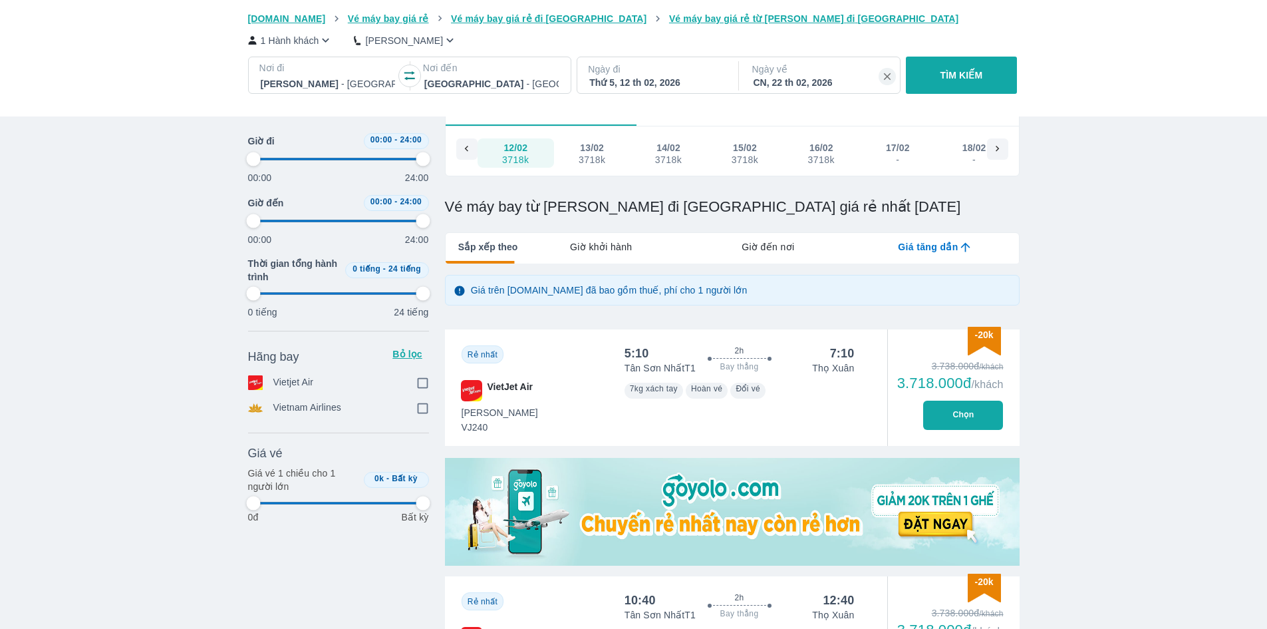
click at [664, 86] on div "Thứ 5, 12 th 02, 2026" at bounding box center [656, 82] width 134 height 13
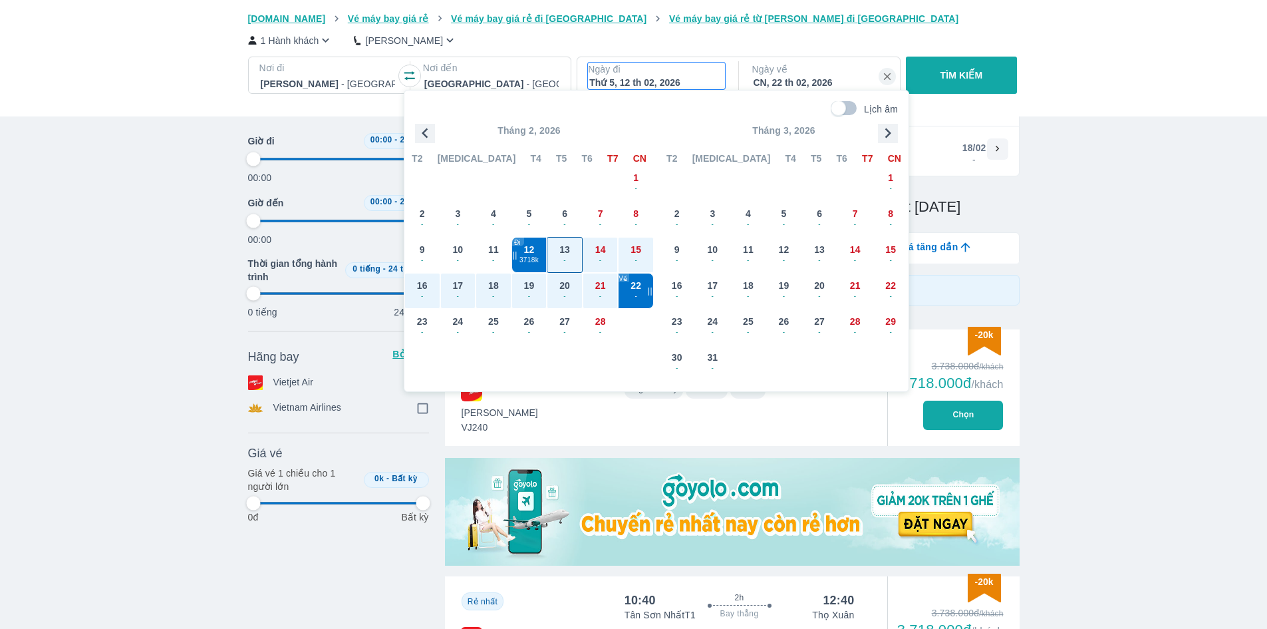
click at [567, 241] on div "13 -" at bounding box center [564, 254] width 35 height 35
type input "97.9166666666667"
checkbox input "true"
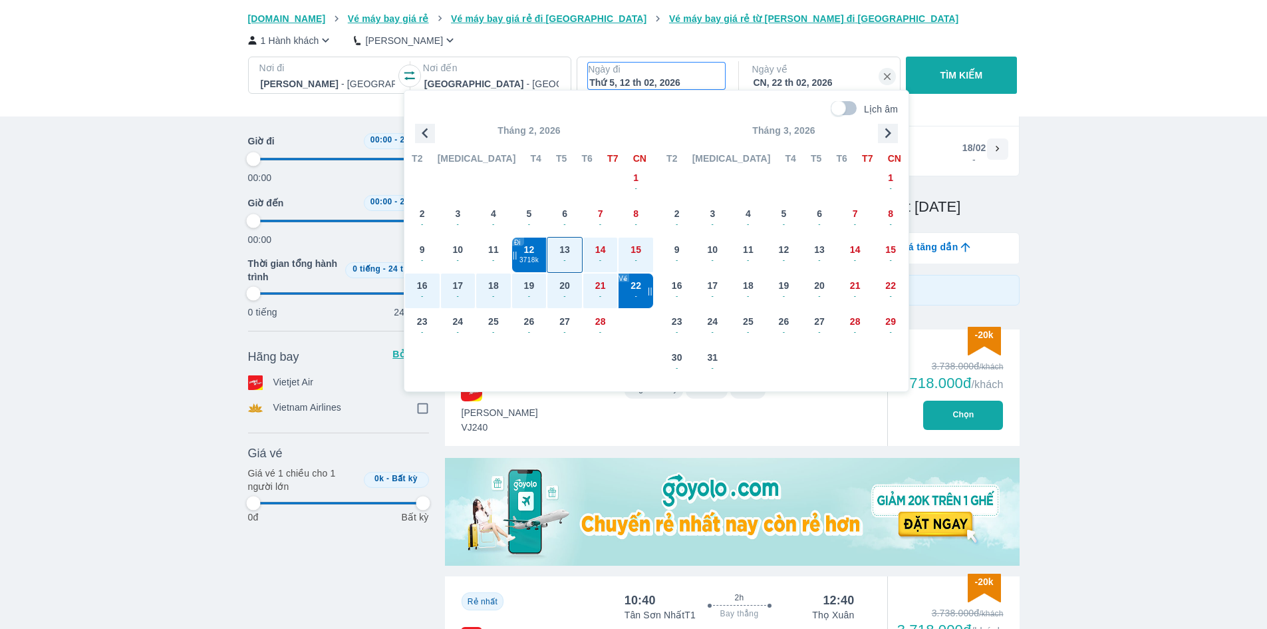
checkbox input "true"
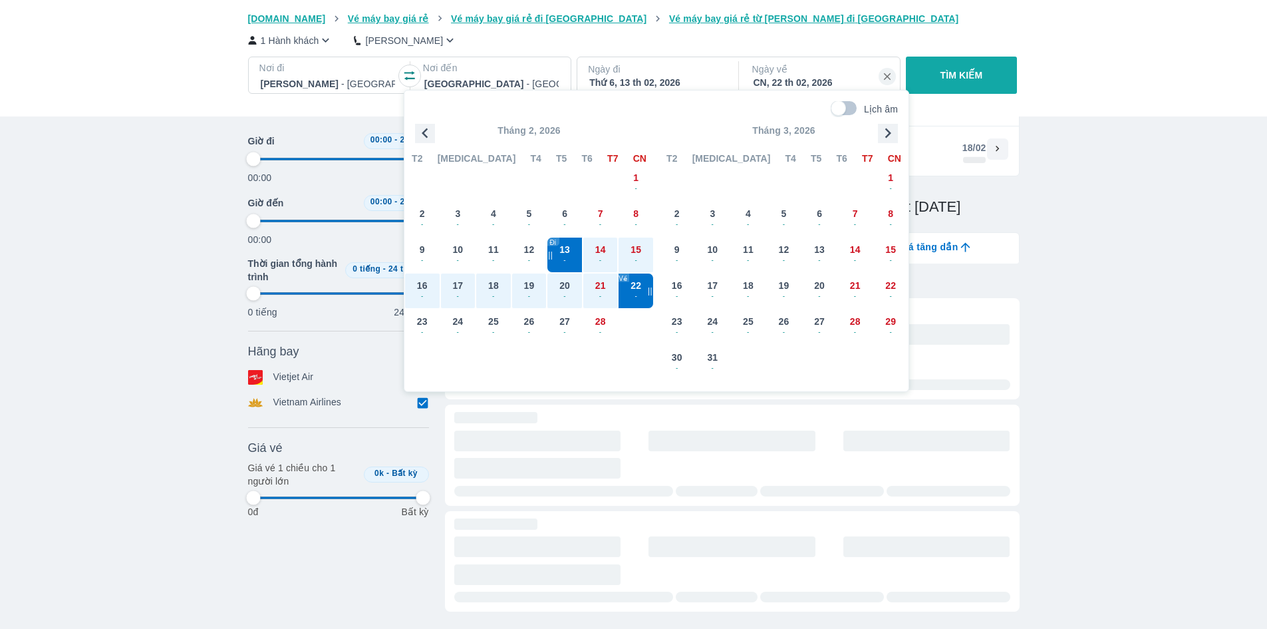
type input "97.9166666666667"
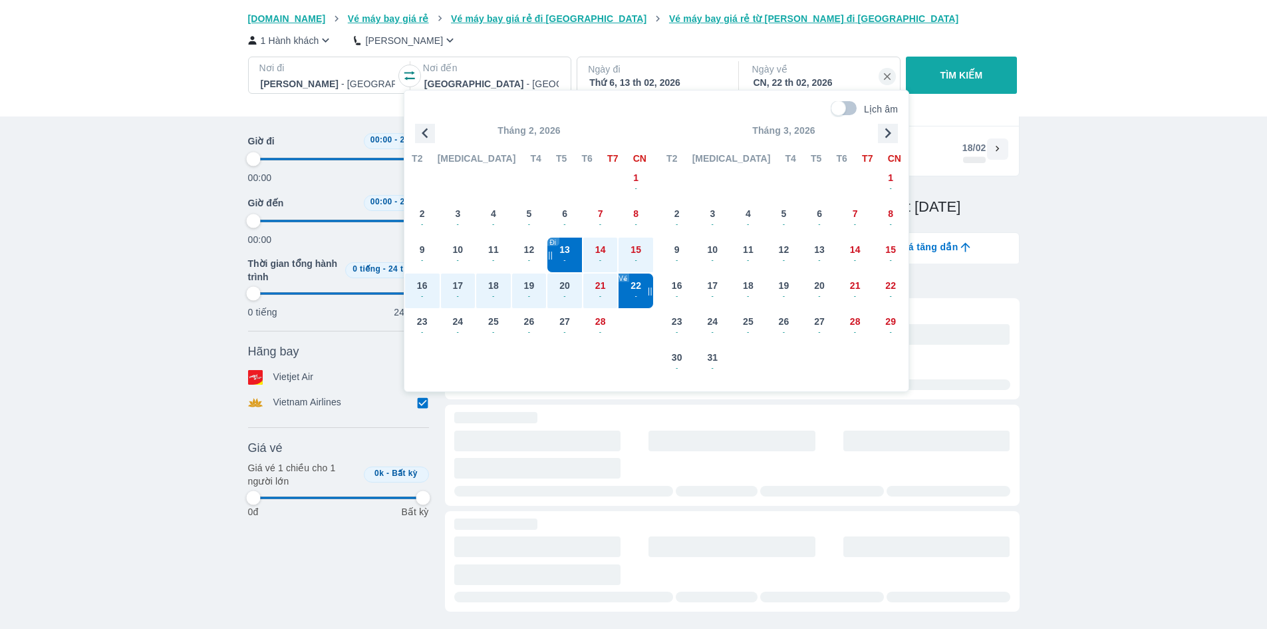
type input "97.9166666666667"
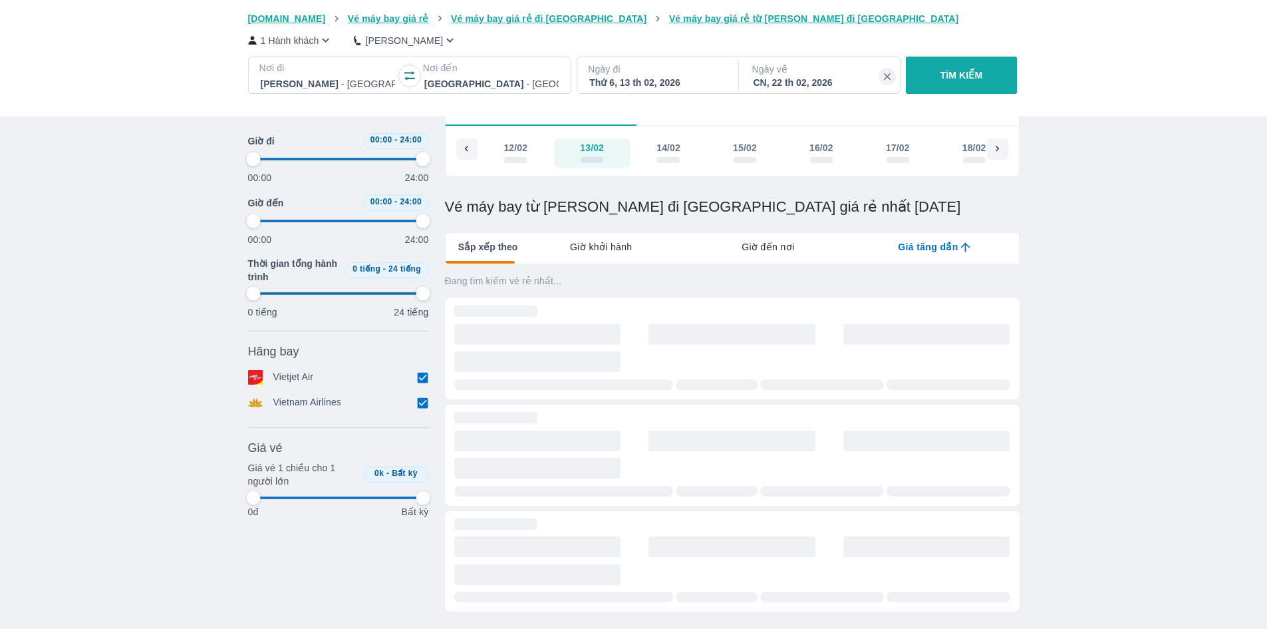
type input "97.9166666666667"
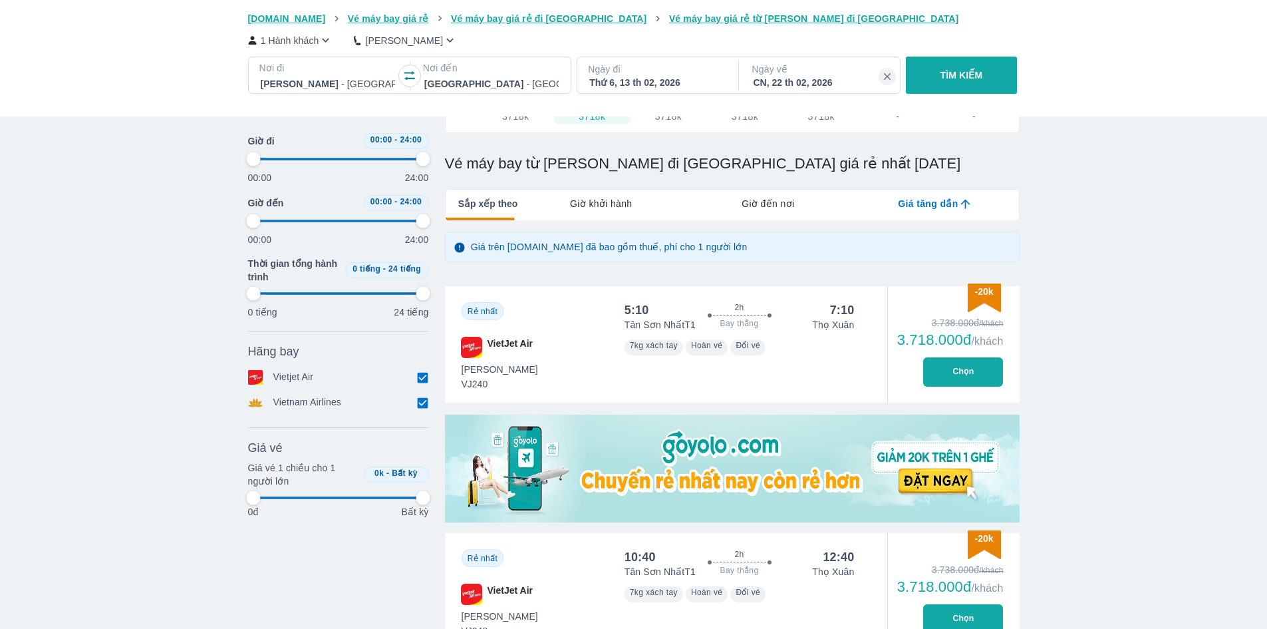
scroll to position [143, 0]
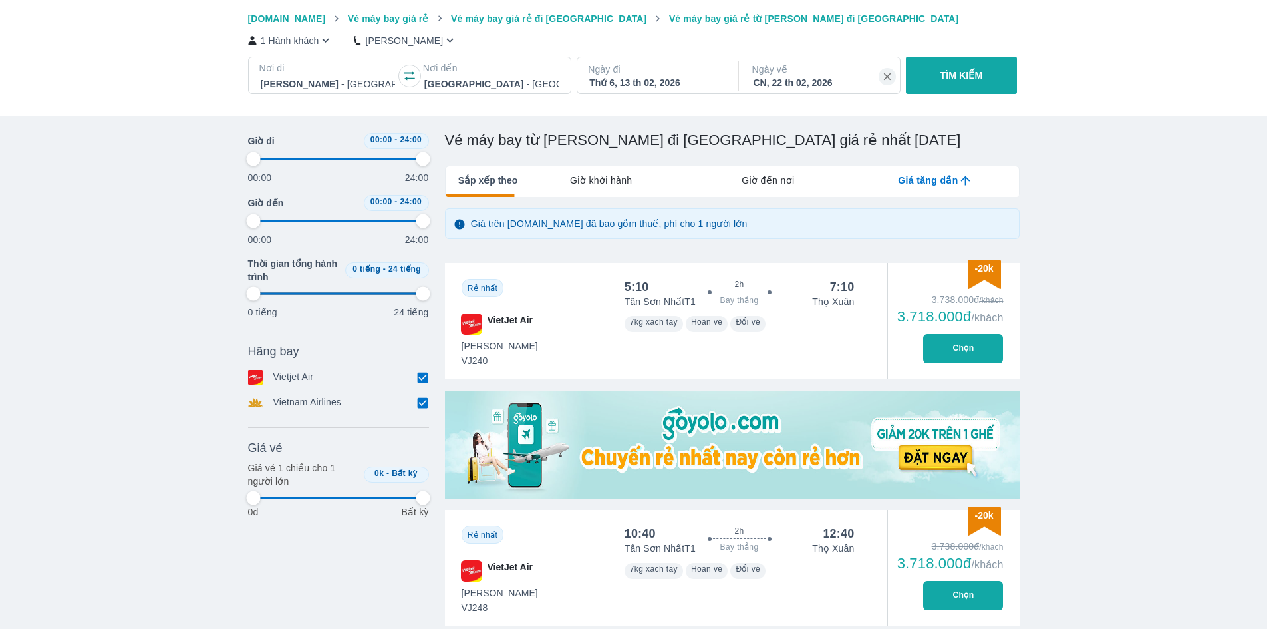
type input "97.9166666666667"
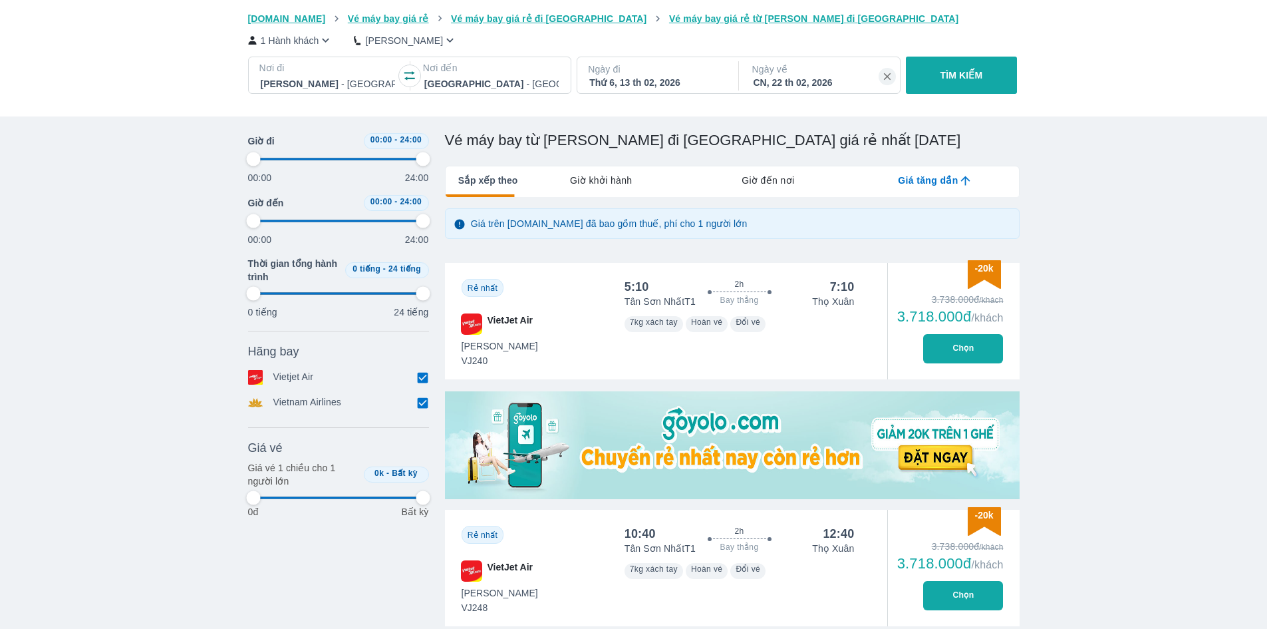
type input "97.9166666666667"
click at [954, 345] on button "Chọn" at bounding box center [963, 348] width 80 height 29
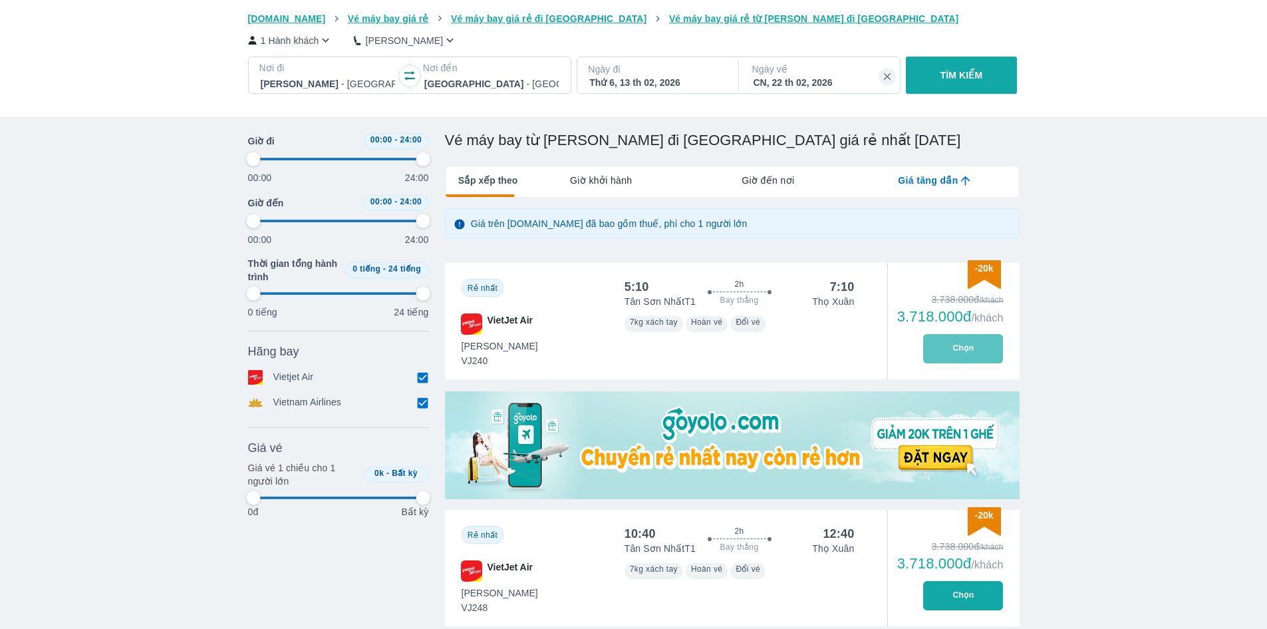
type input "97.9166666666667"
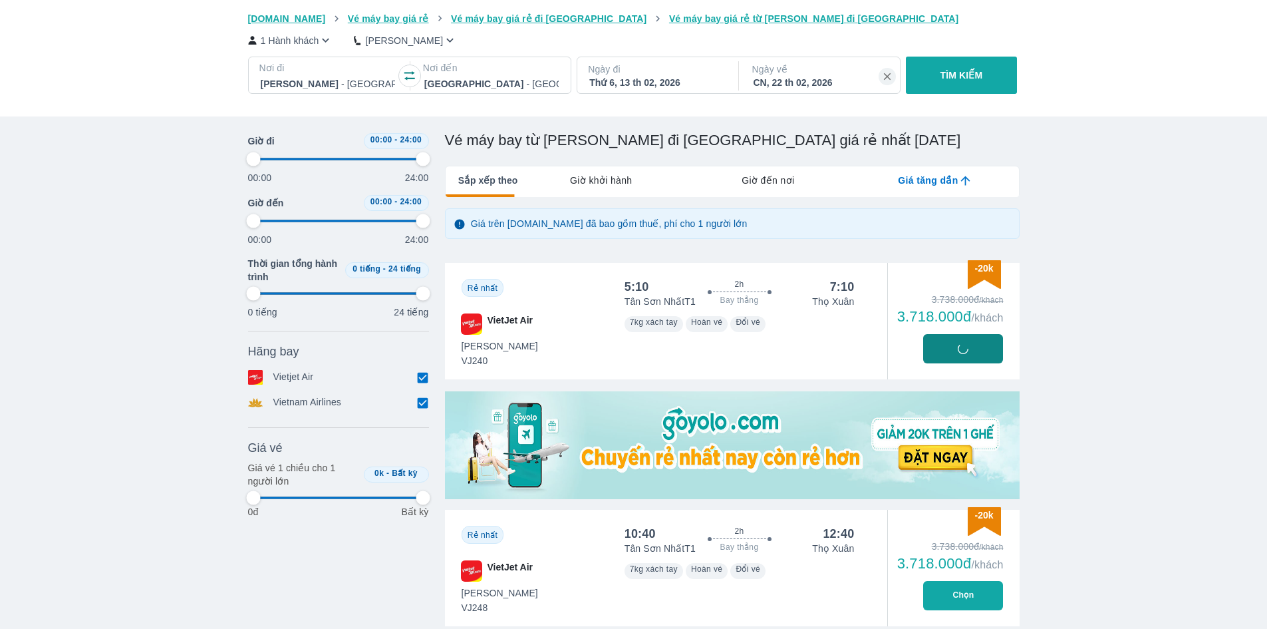
type input "97.9166666666667"
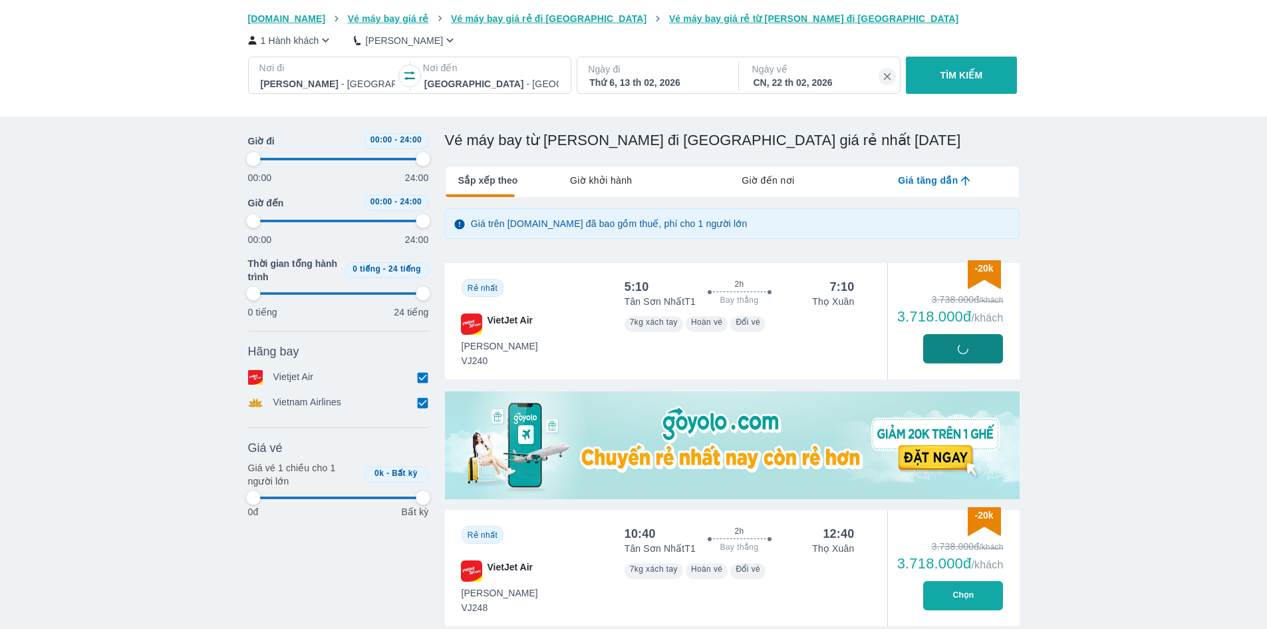
type input "97.9166666666667"
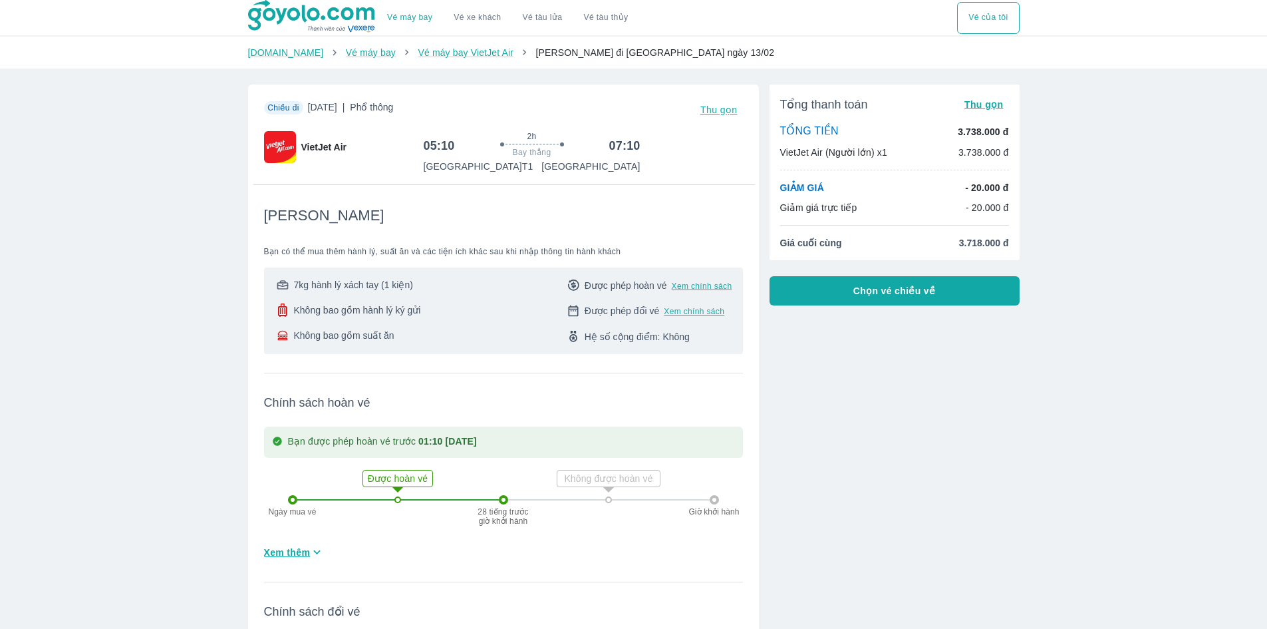
click at [936, 305] on button "Chọn vé chiều về" at bounding box center [895, 290] width 250 height 29
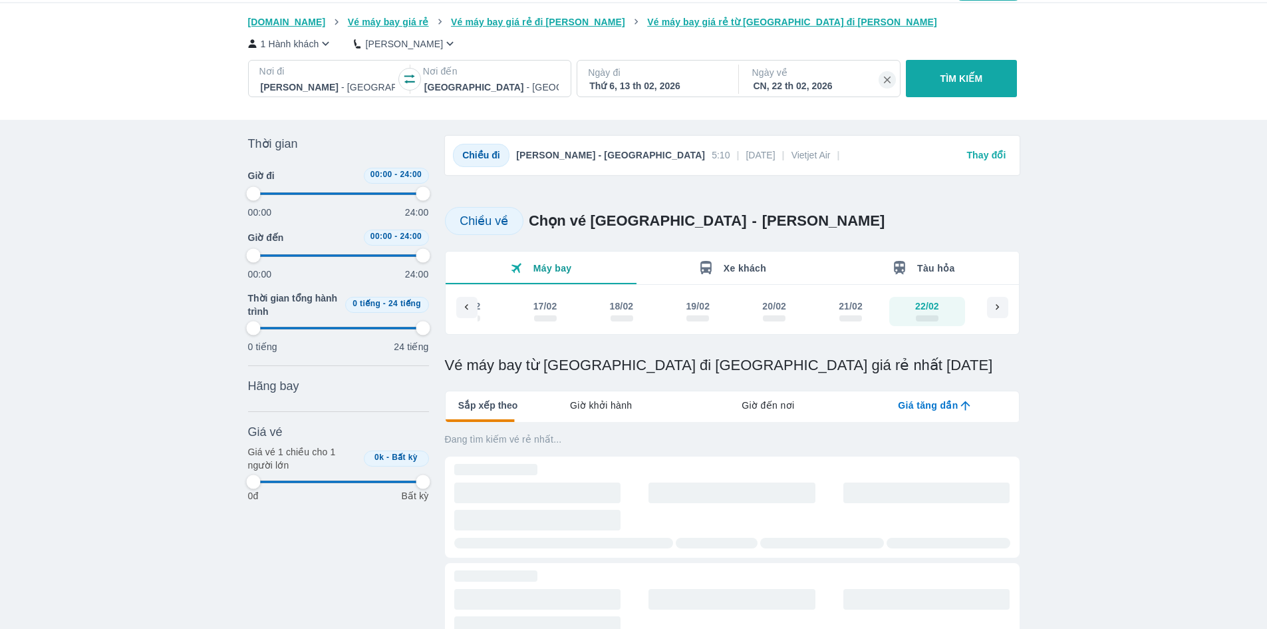
scroll to position [133, 0]
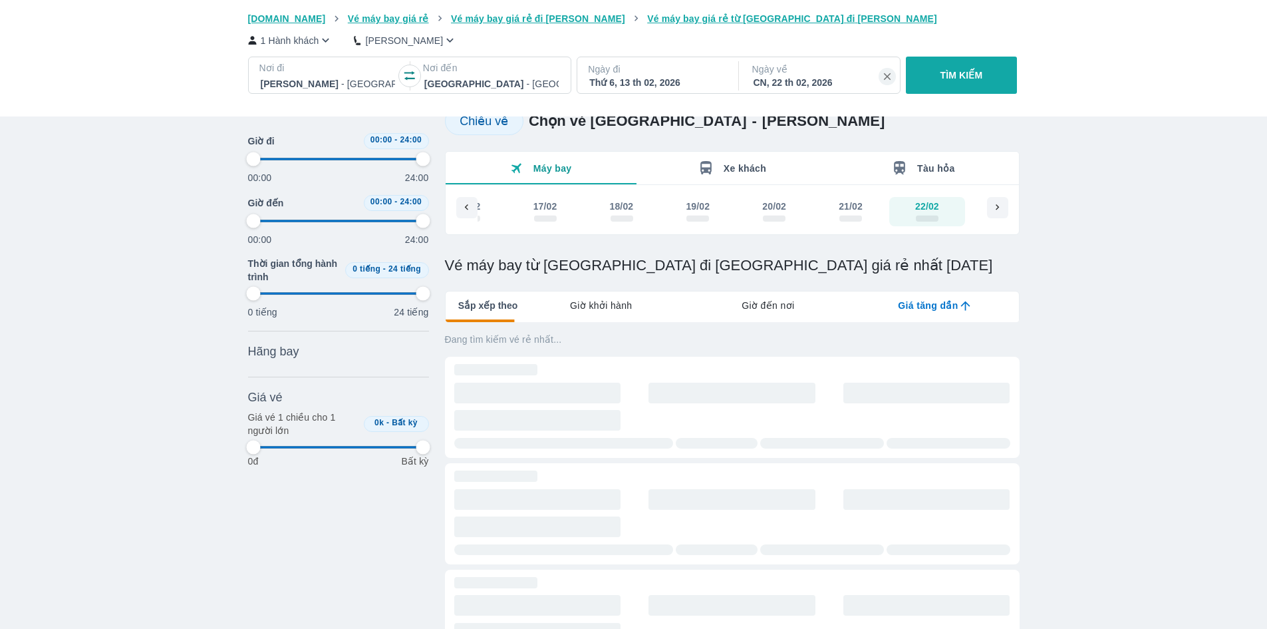
type input "97.9166666666667"
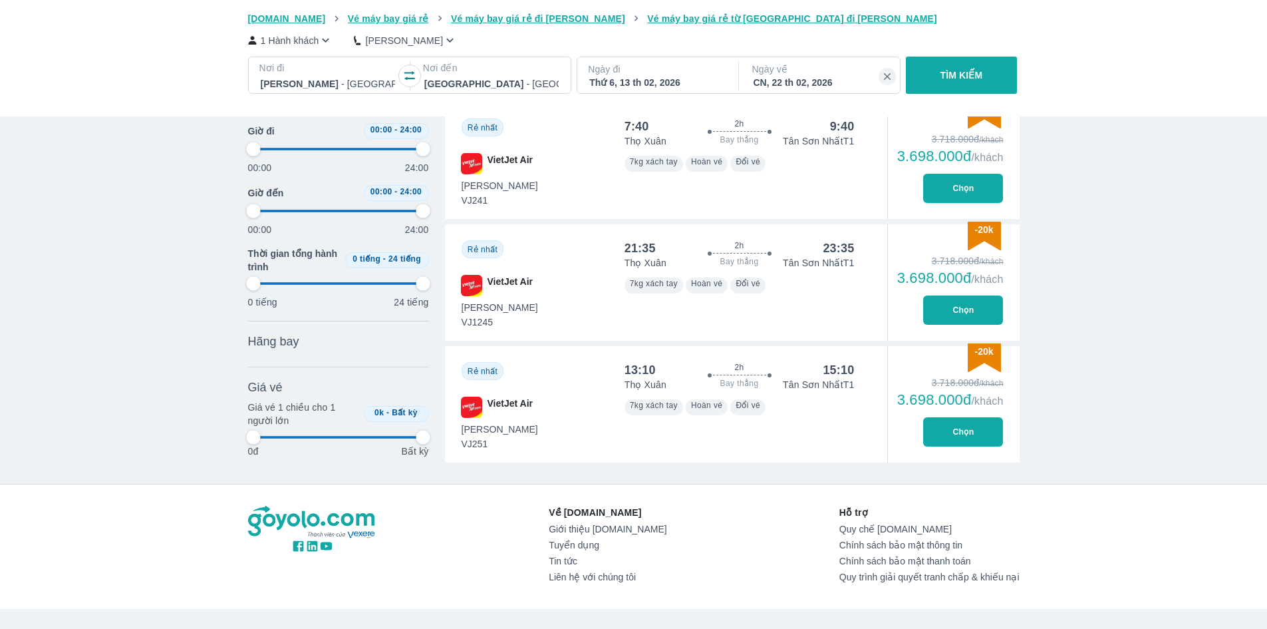
type input "97.9166666666667"
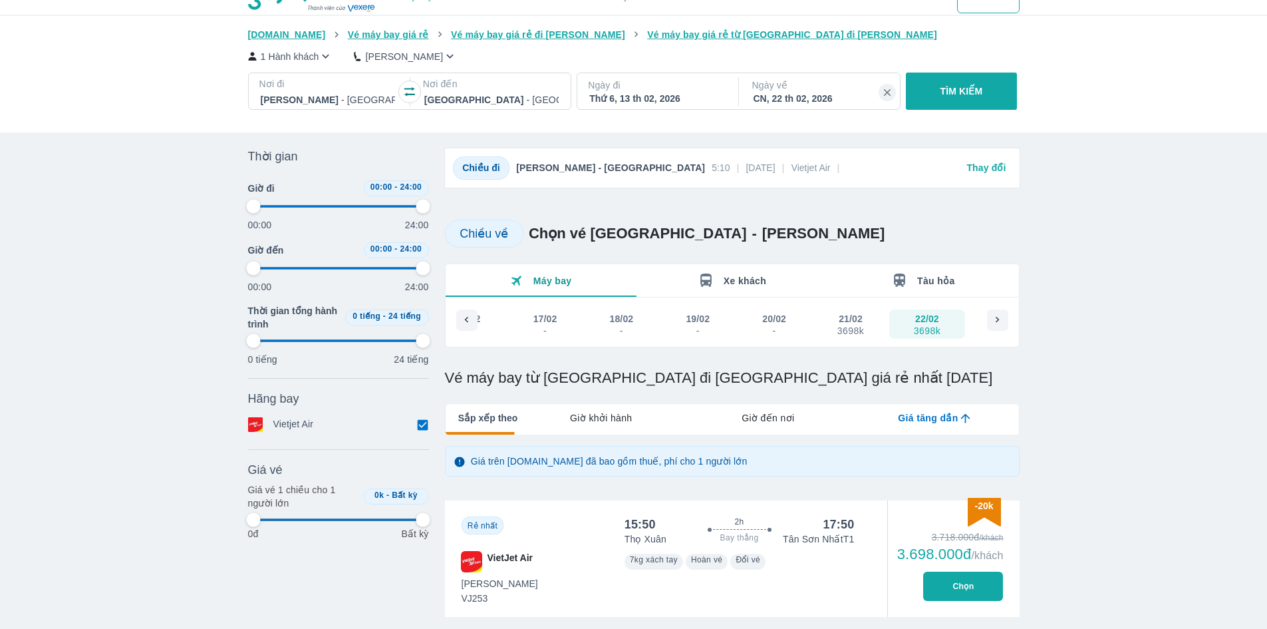
scroll to position [0, 0]
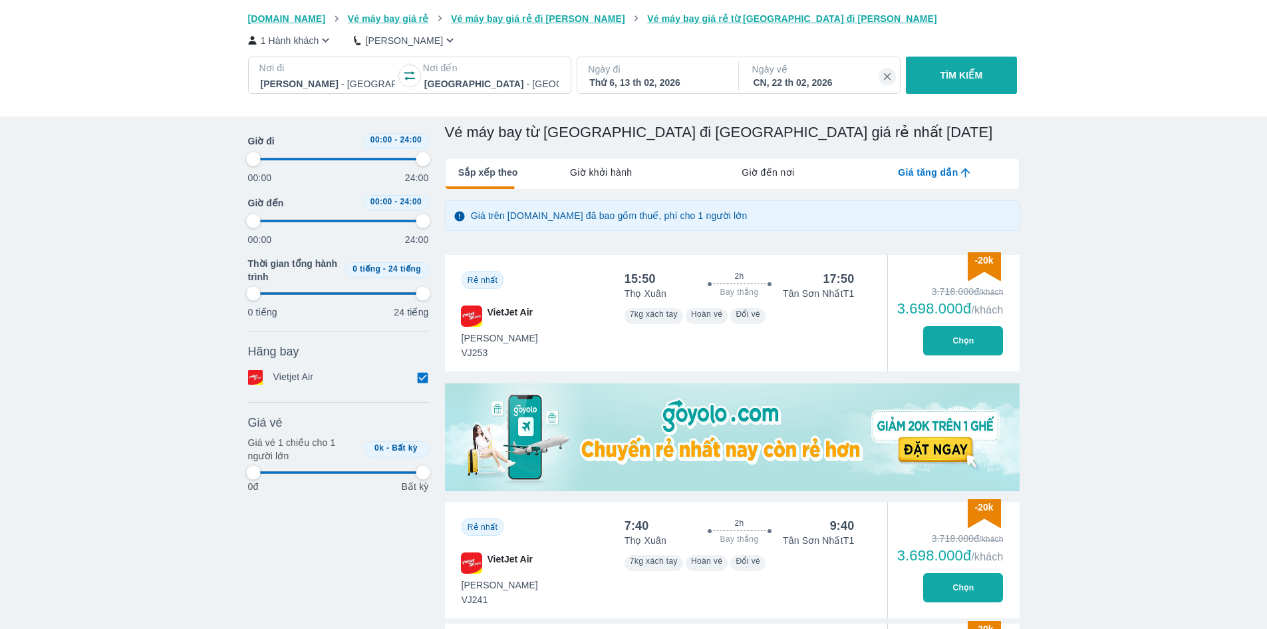
type input "97.9166666666667"
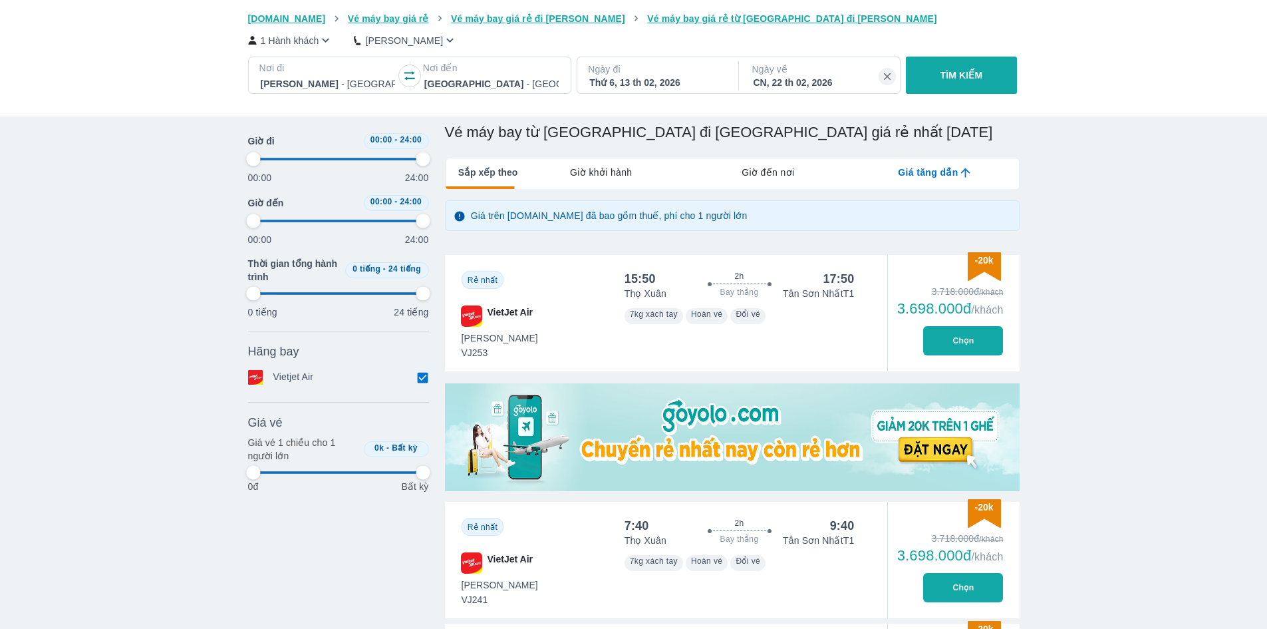
type input "97.9166666666667"
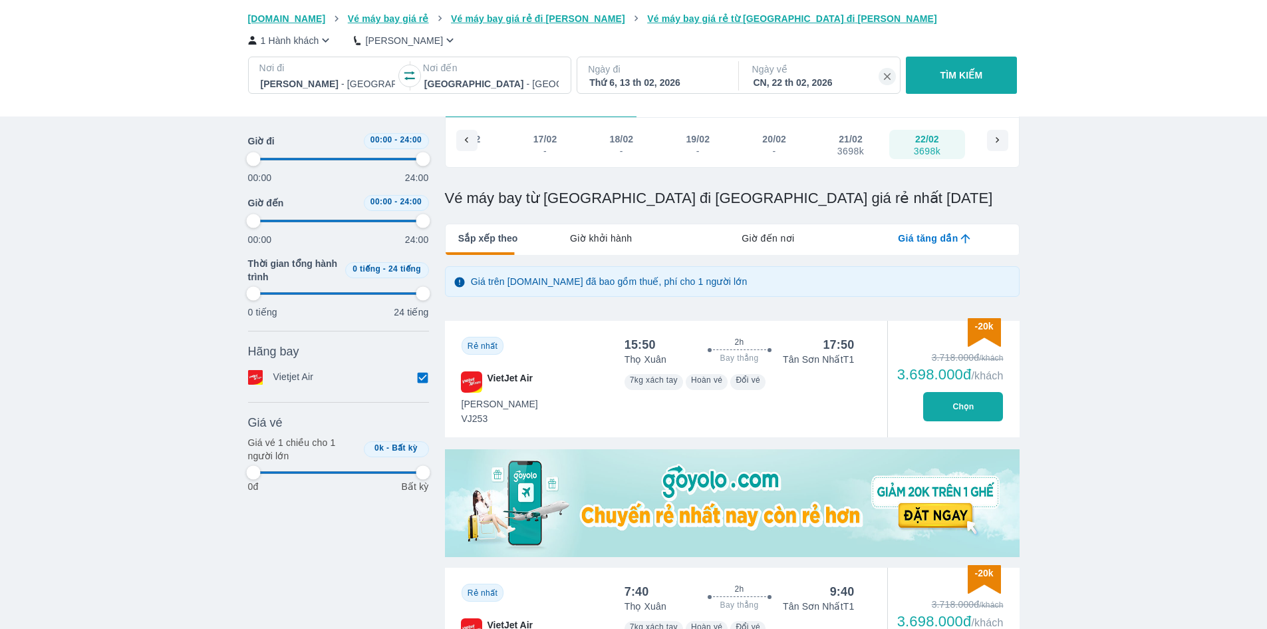
scroll to position [200, 0]
type input "97.9166666666667"
click at [949, 420] on button "Chọn" at bounding box center [963, 406] width 80 height 29
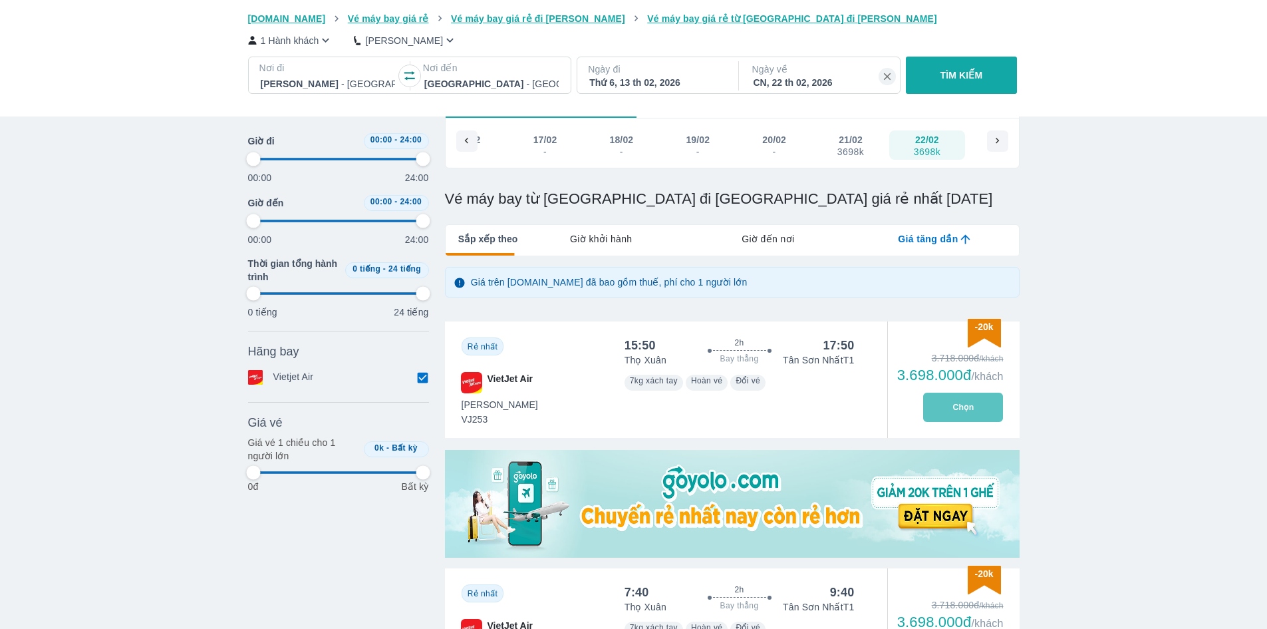
type input "97.9166666666667"
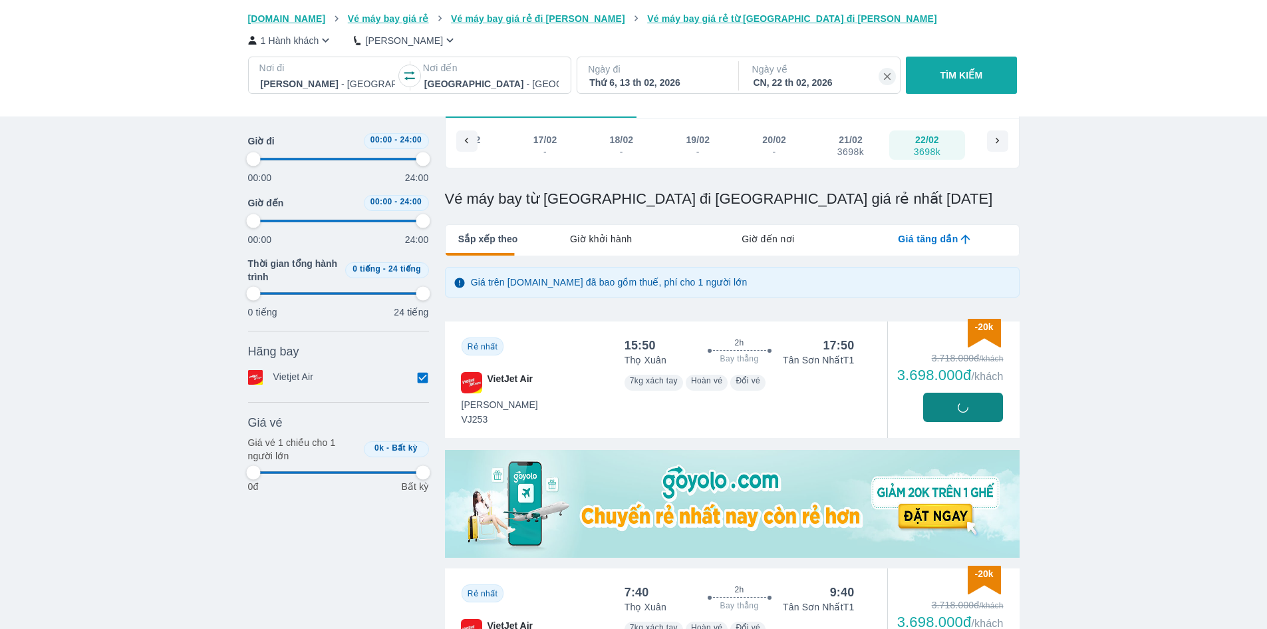
type input "97.9166666666667"
